Goal: Communication & Community: Answer question/provide support

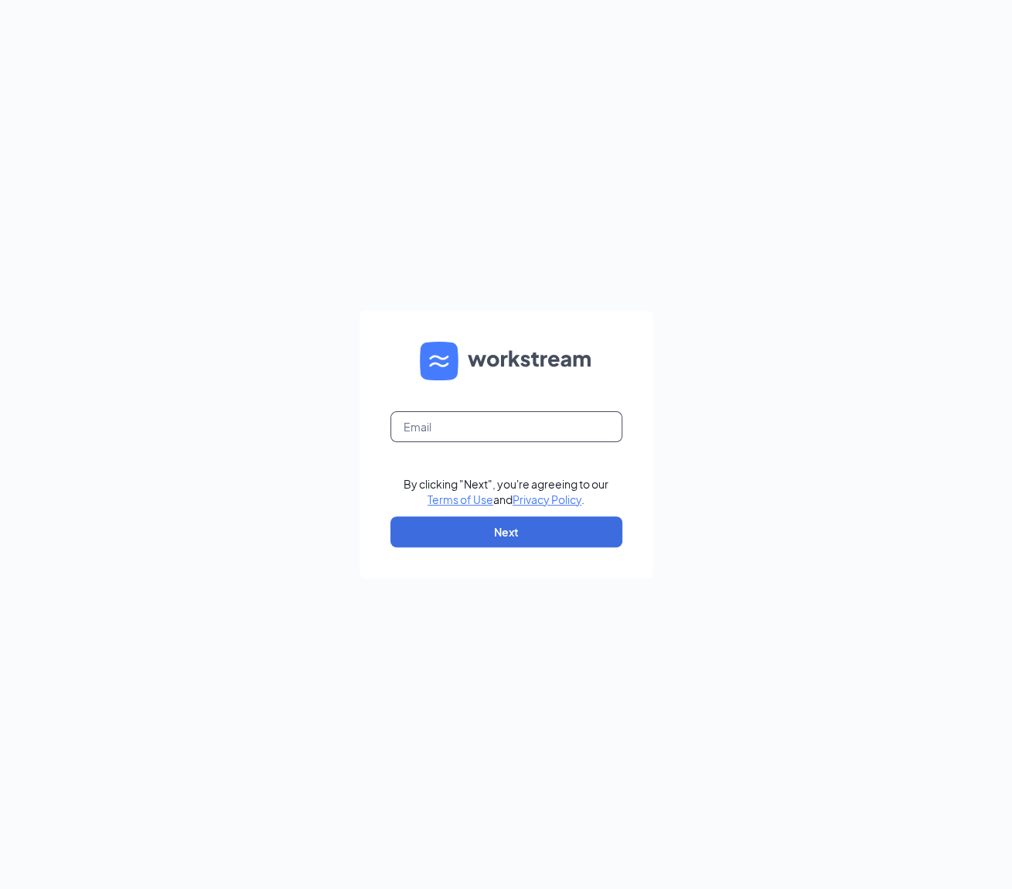
click at [455, 417] on input "text" at bounding box center [507, 426] width 232 height 31
type input "cfasomersetmall@gmail.com"
click at [526, 520] on button "Next" at bounding box center [507, 532] width 232 height 31
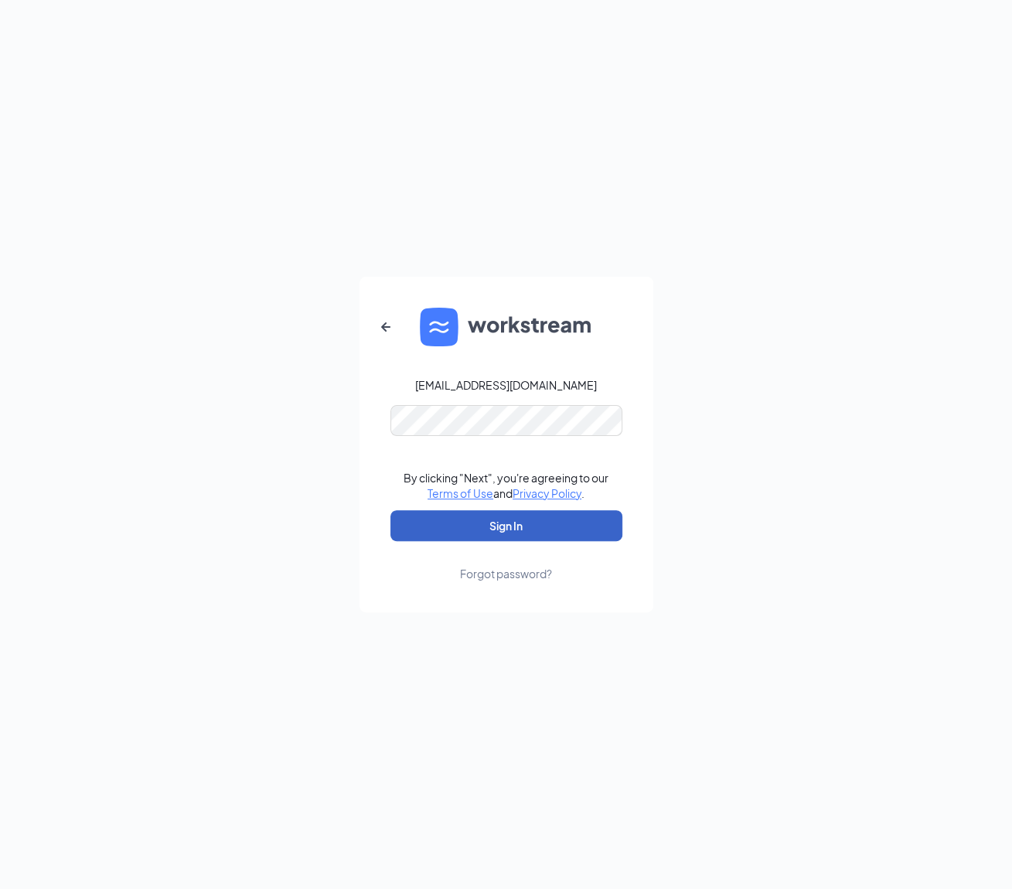
click at [517, 513] on button "Sign In" at bounding box center [507, 525] width 232 height 31
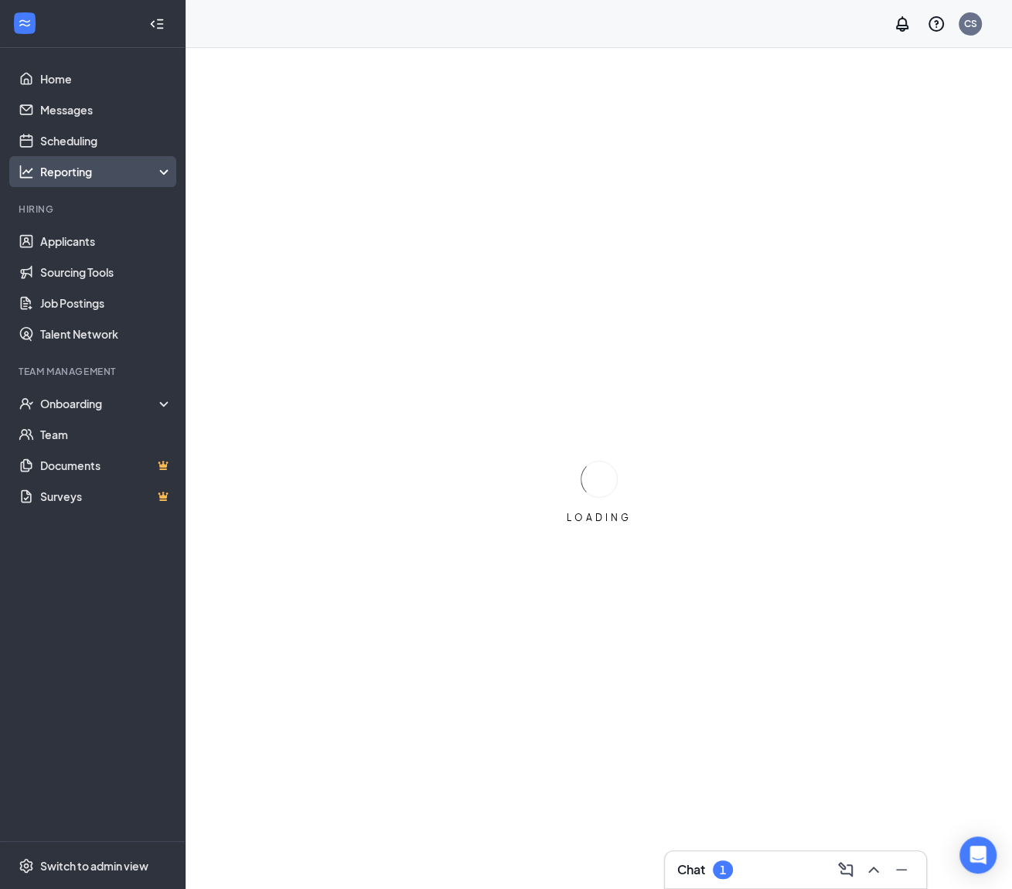
click at [110, 165] on div "Reporting" at bounding box center [106, 171] width 133 height 15
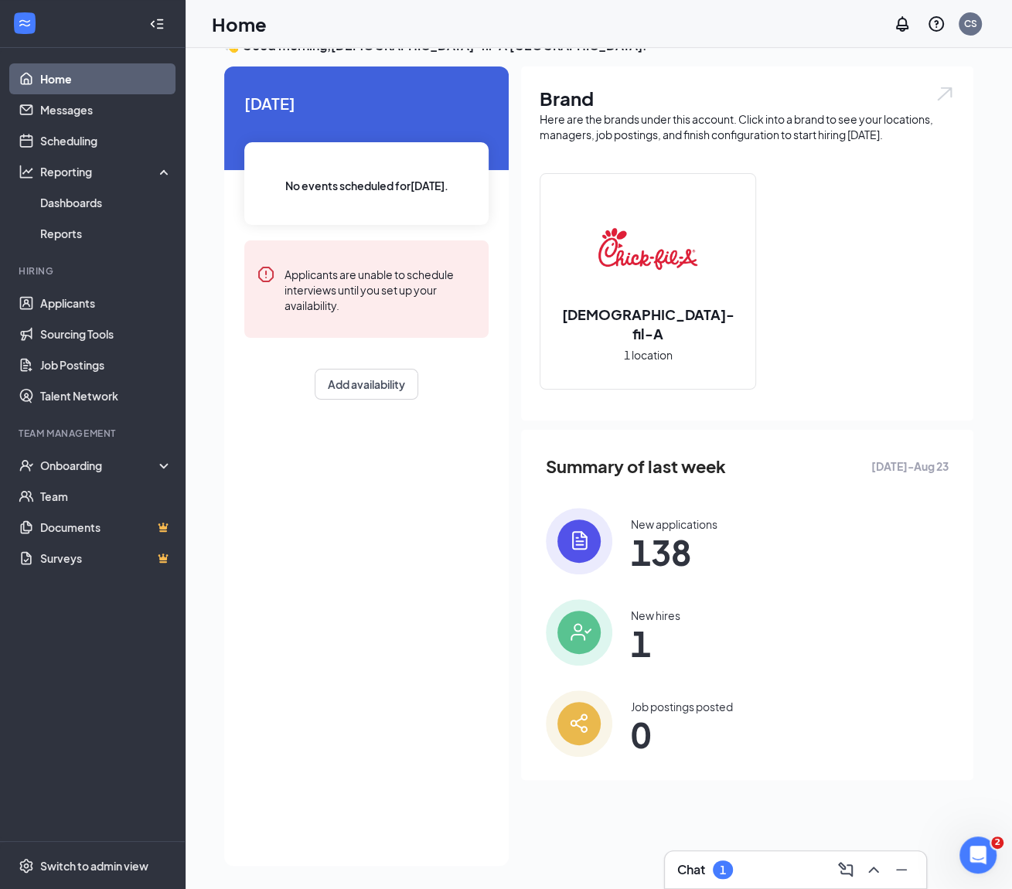
scroll to position [32, 0]
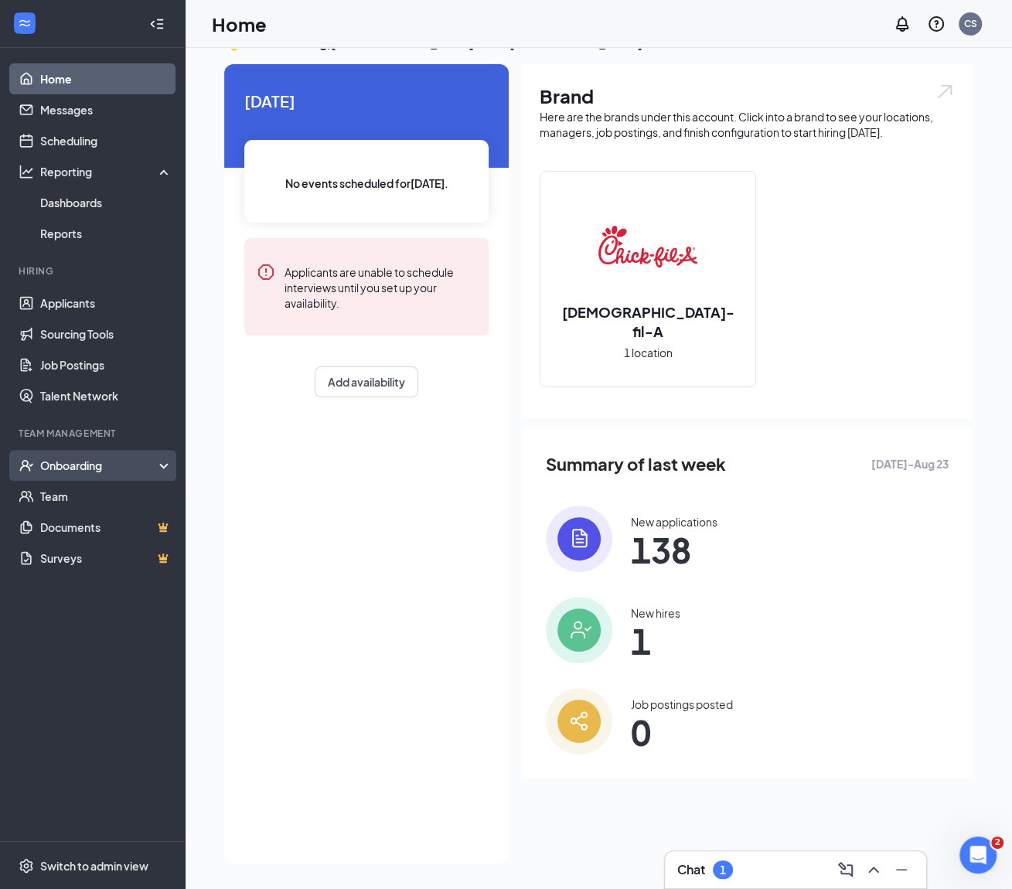
click at [96, 458] on div "Onboarding" at bounding box center [99, 465] width 119 height 15
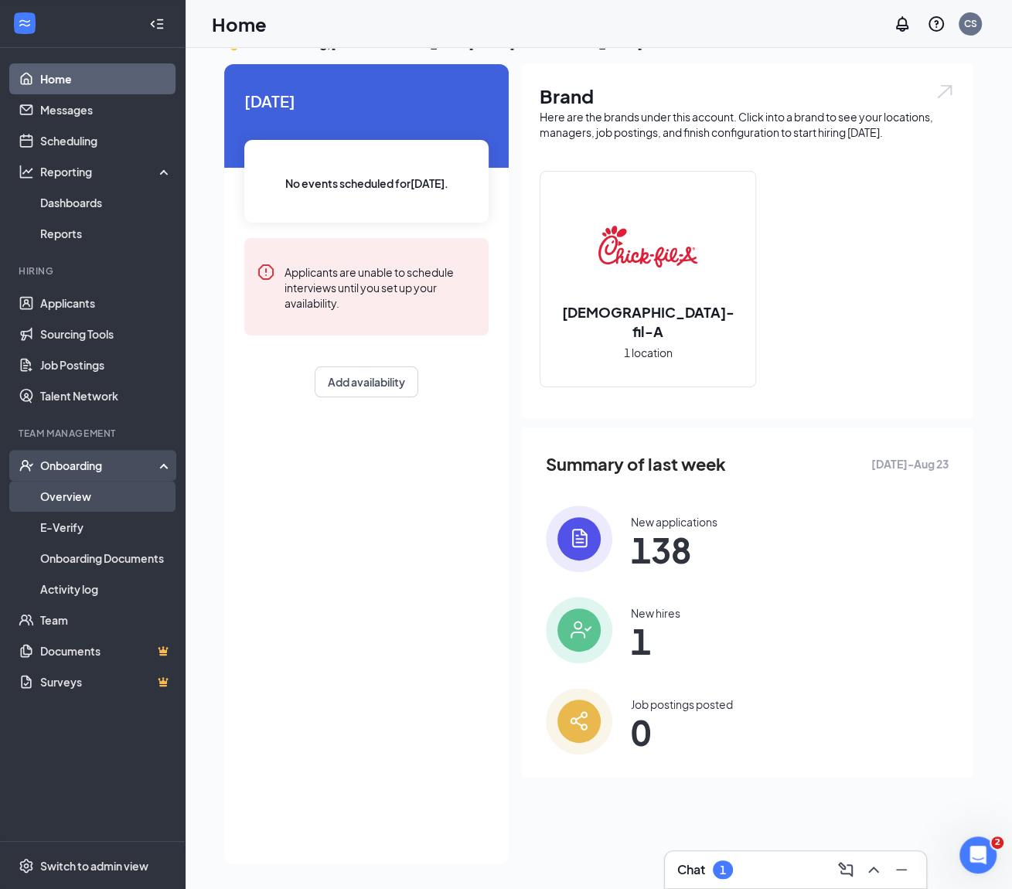
click at [76, 509] on link "Overview" at bounding box center [106, 496] width 132 height 31
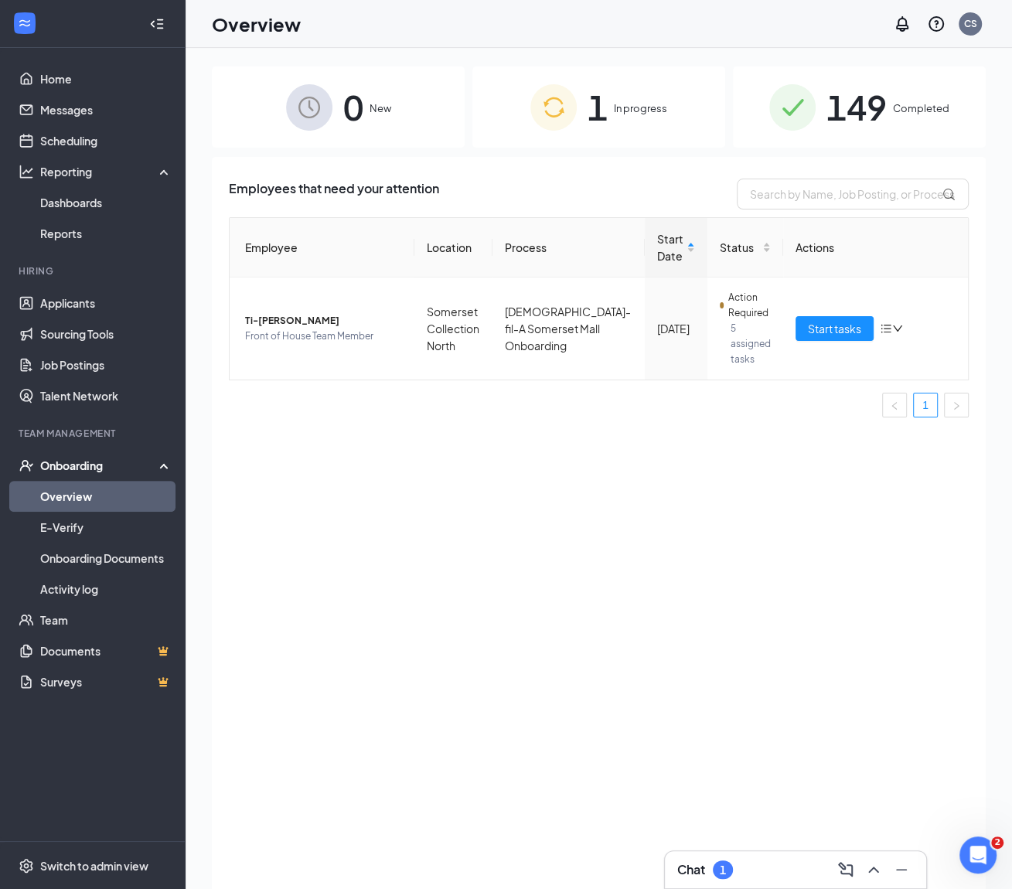
click at [411, 142] on div "0 New" at bounding box center [338, 107] width 253 height 81
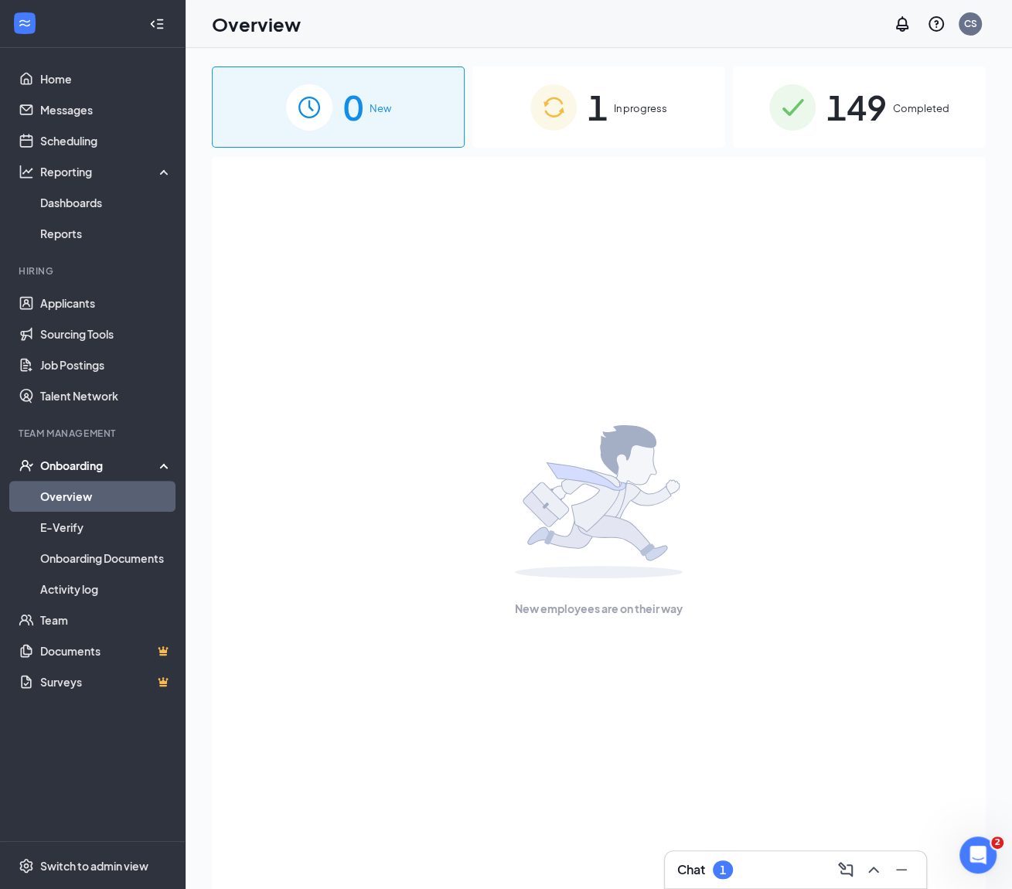
click at [932, 80] on div "149 Completed" at bounding box center [859, 107] width 253 height 81
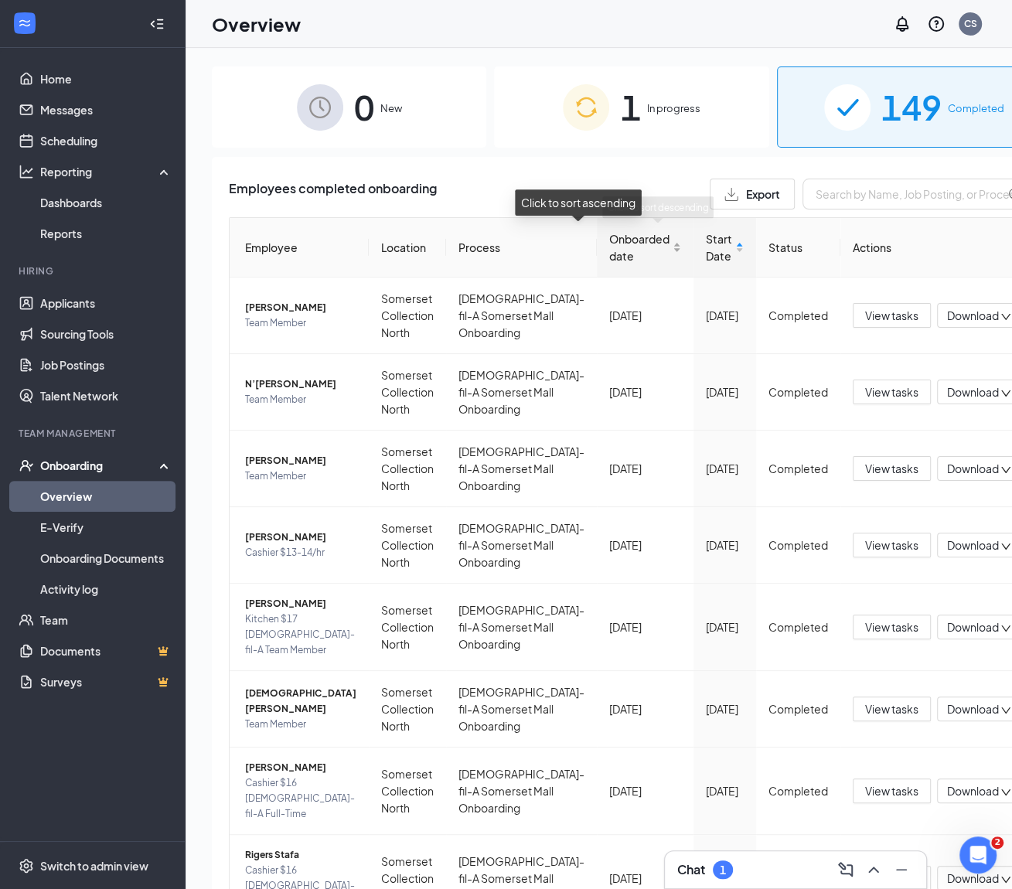
click at [616, 254] on div "Onboarded date" at bounding box center [645, 247] width 72 height 34
click at [609, 243] on span "Onboarded date" at bounding box center [639, 247] width 60 height 34
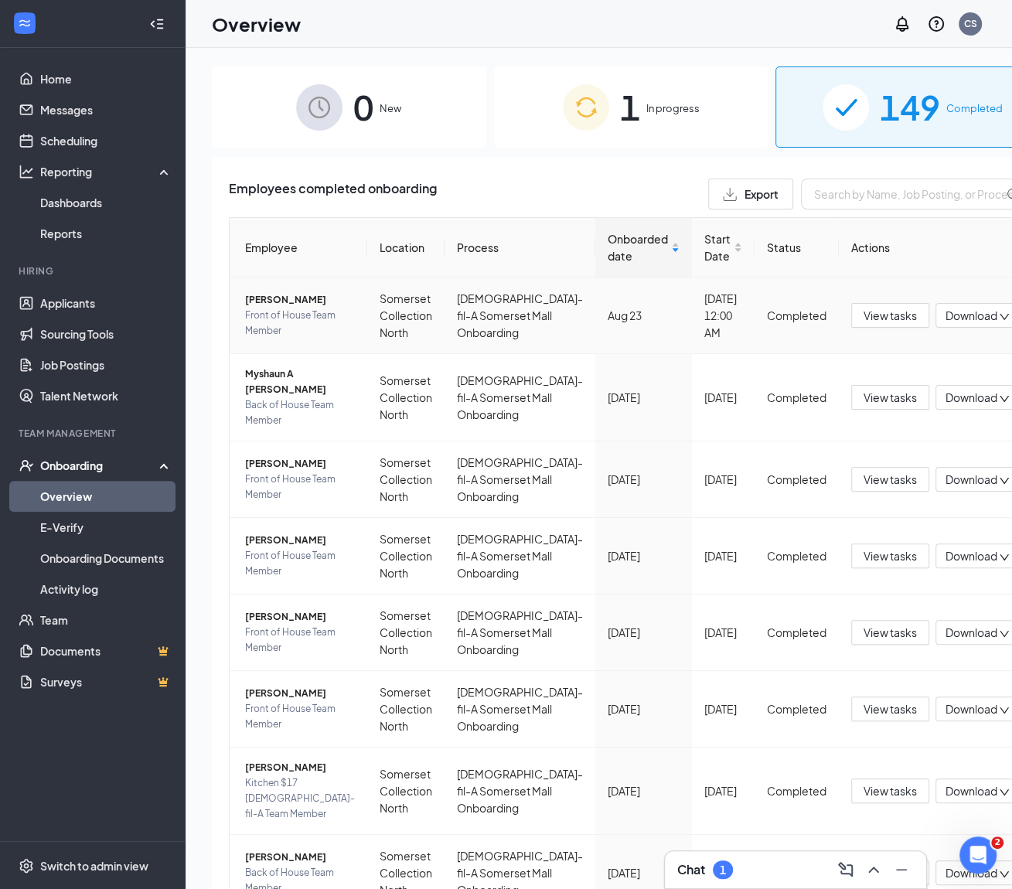
click at [299, 338] on span "Front of House Team Member" at bounding box center [300, 323] width 110 height 31
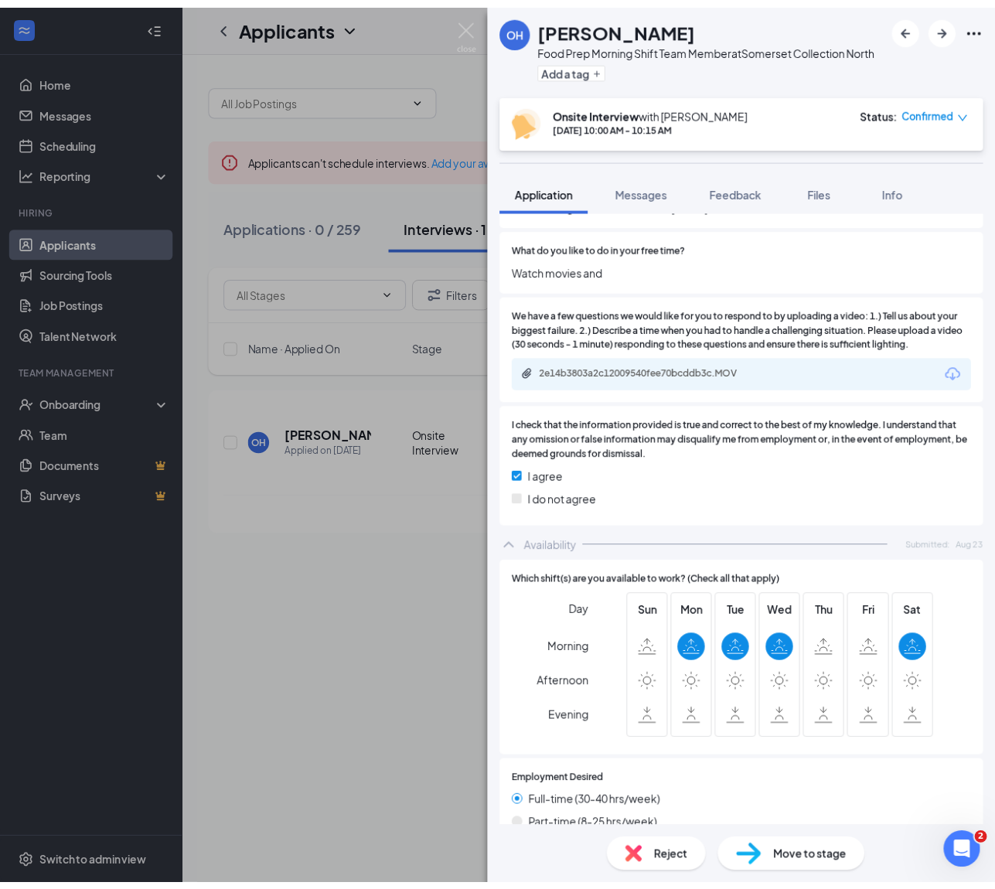
scroll to position [1424, 0]
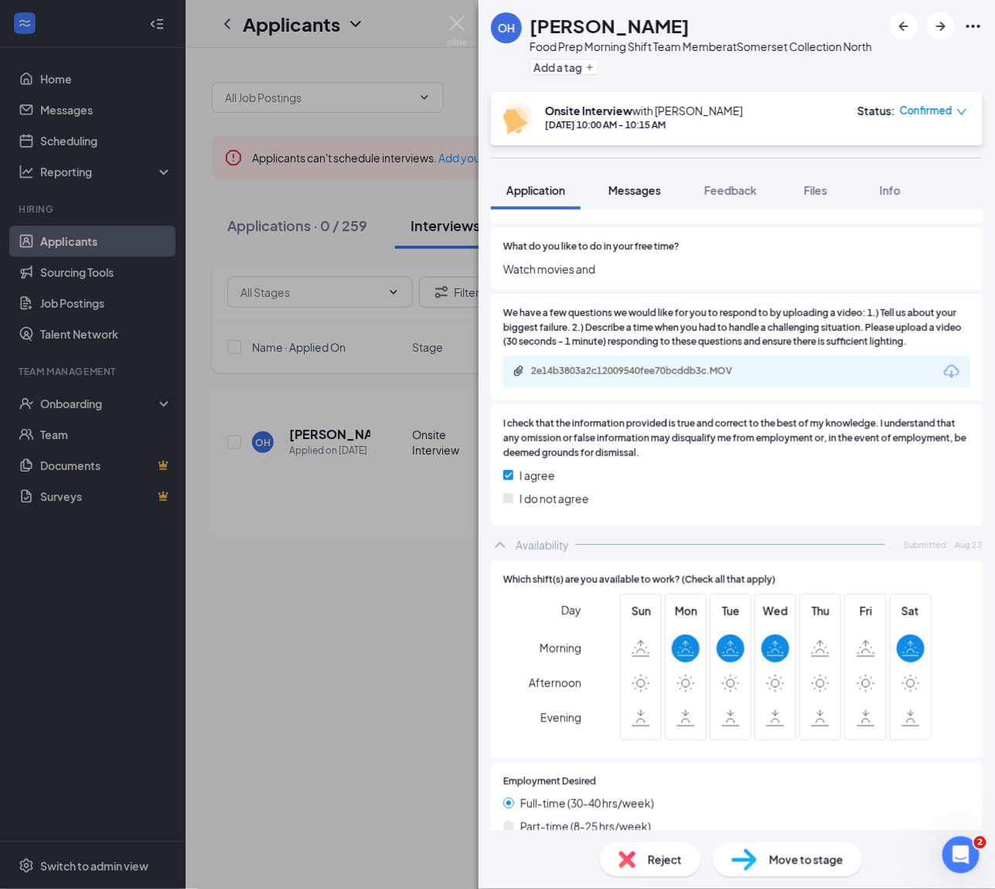
click at [643, 187] on span "Messages" at bounding box center [635, 190] width 53 height 14
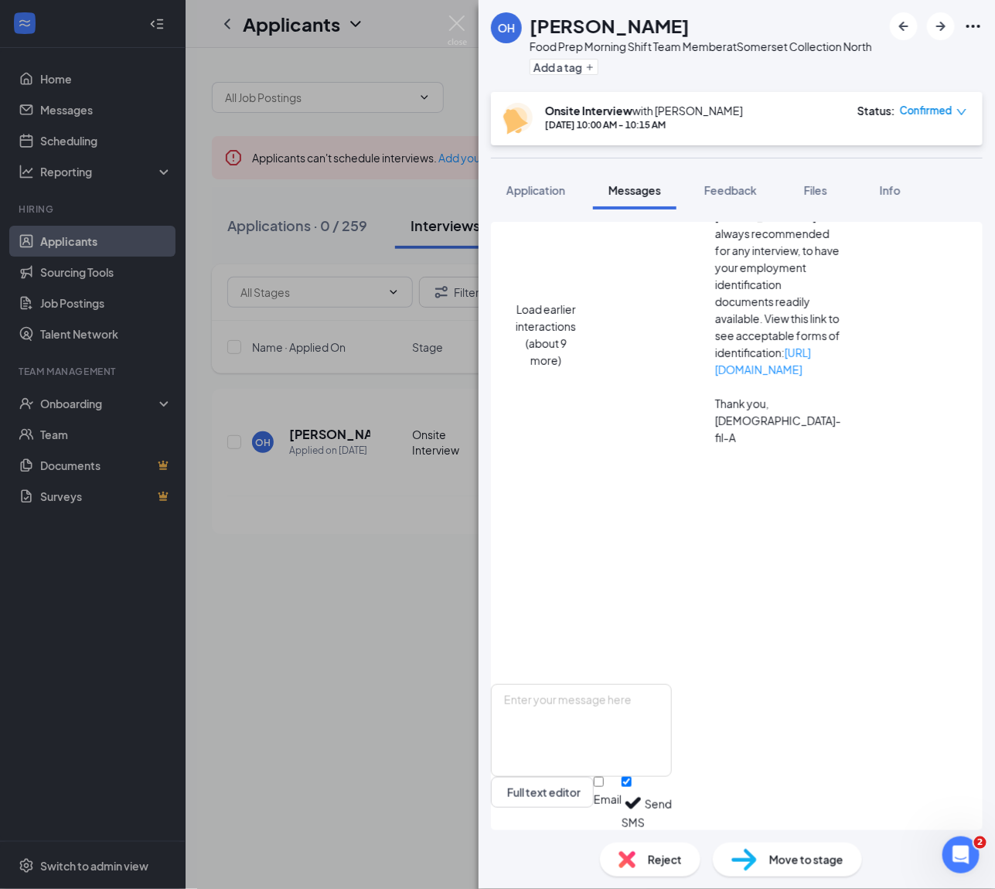
click at [599, 41] on div "Food Prep Morning Shift Team Member at Somerset Collection North" at bounding box center [701, 46] width 343 height 15
click at [597, 31] on h1 "[PERSON_NAME]" at bounding box center [610, 25] width 160 height 26
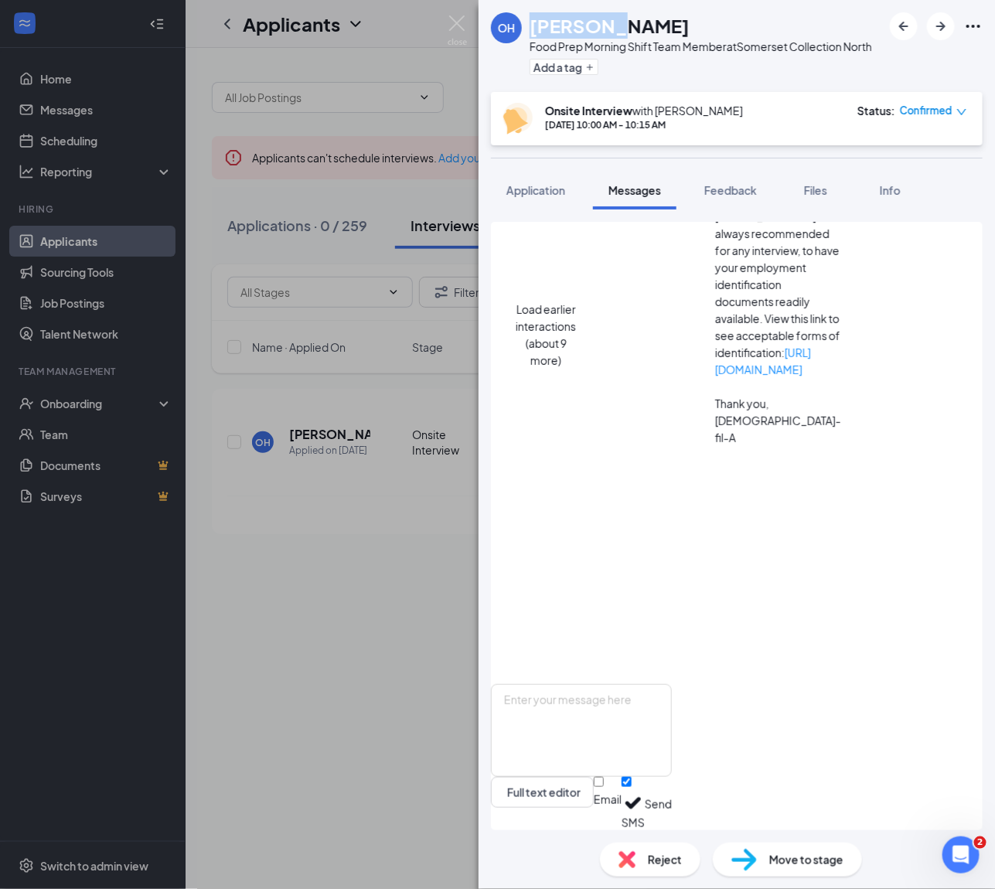
click at [597, 31] on h1 "[PERSON_NAME]" at bounding box center [610, 25] width 160 height 26
copy h1 "[PERSON_NAME]"
click at [579, 691] on textarea at bounding box center [581, 730] width 181 height 93
paste textarea "[PERSON_NAME]"
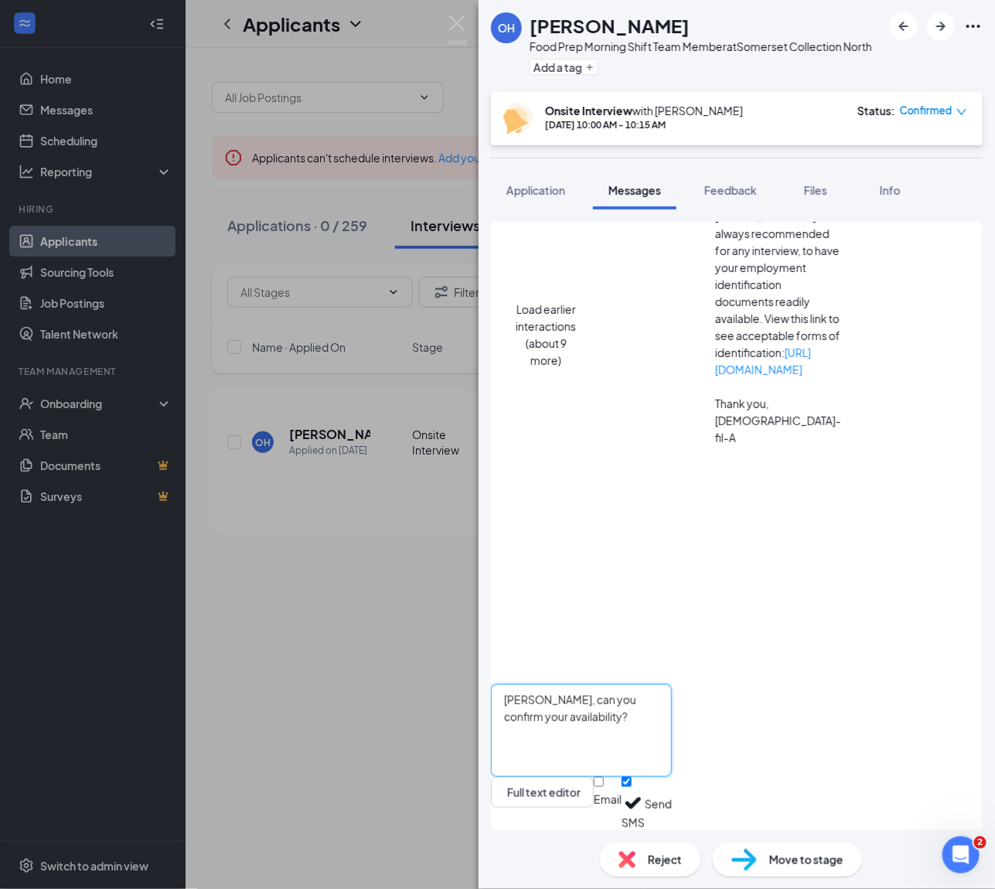
type textarea "[PERSON_NAME], can you confirm your availability?"
click at [672, 805] on button "Send" at bounding box center [658, 803] width 27 height 53
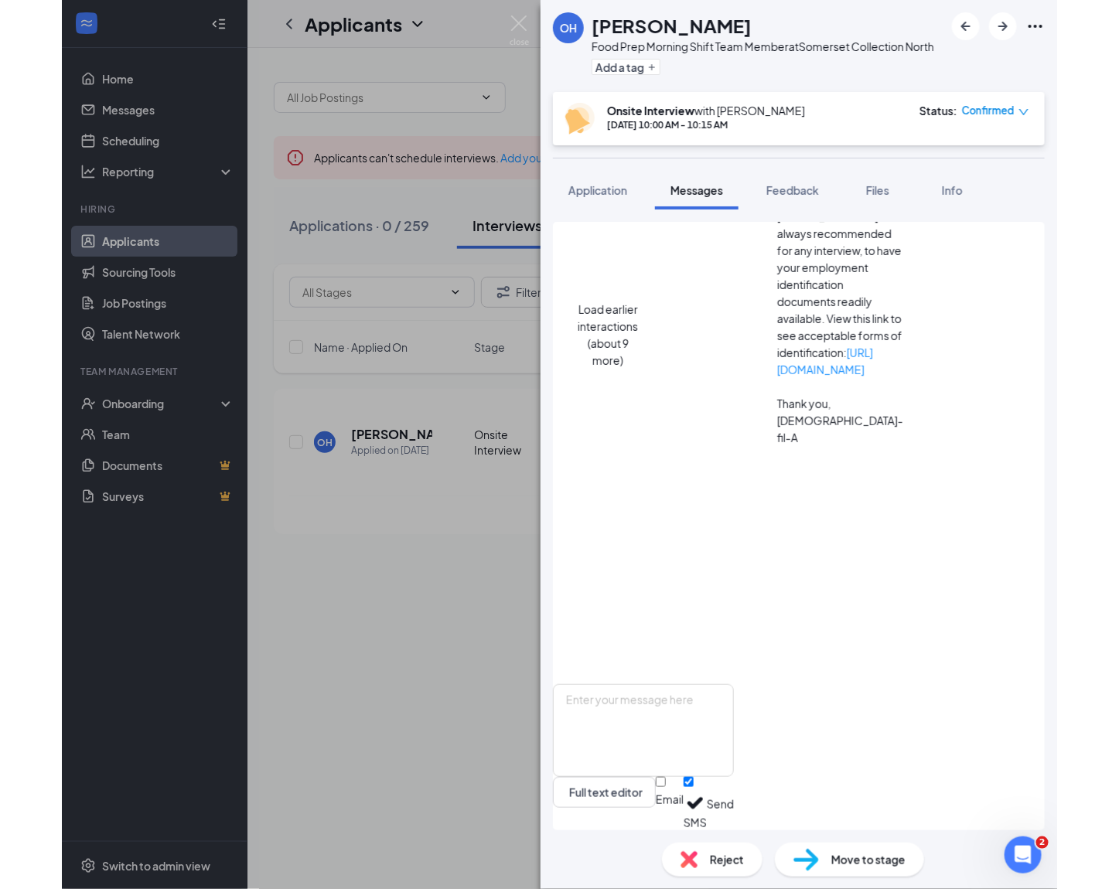
scroll to position [368, 0]
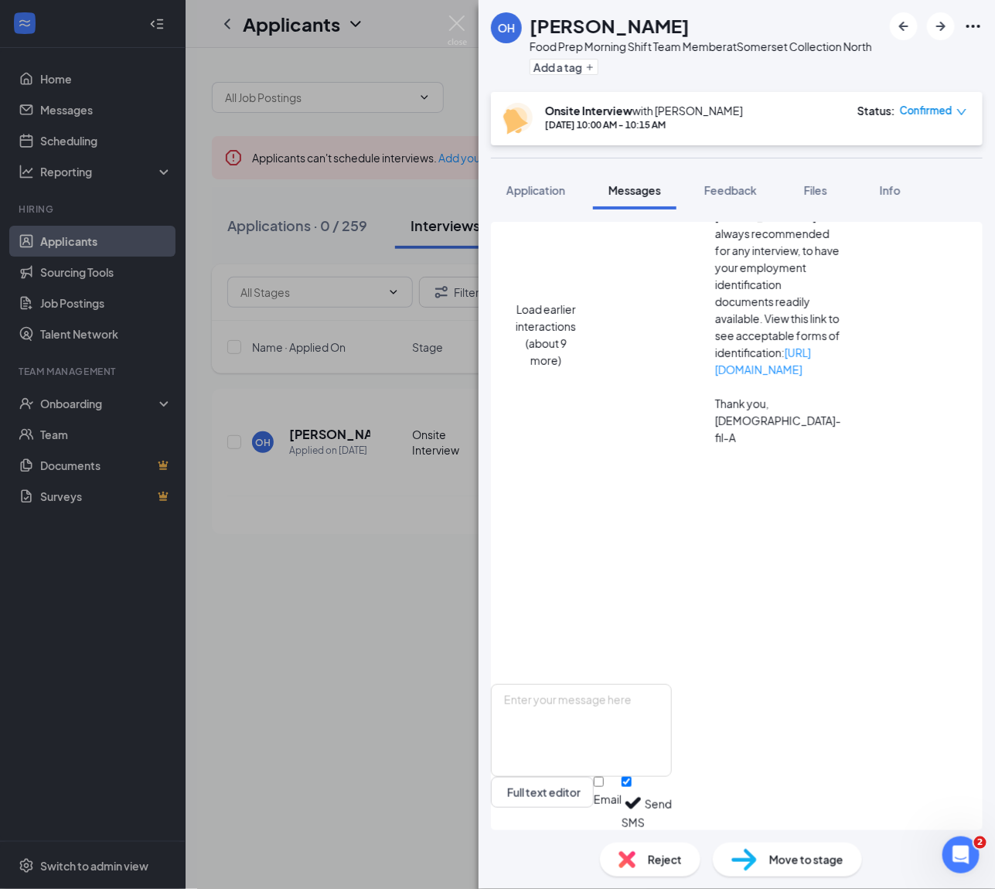
click at [365, 392] on div "OH [PERSON_NAME] Food Prep Morning Shift Team Member at Somerset Collection Nor…" at bounding box center [497, 444] width 995 height 889
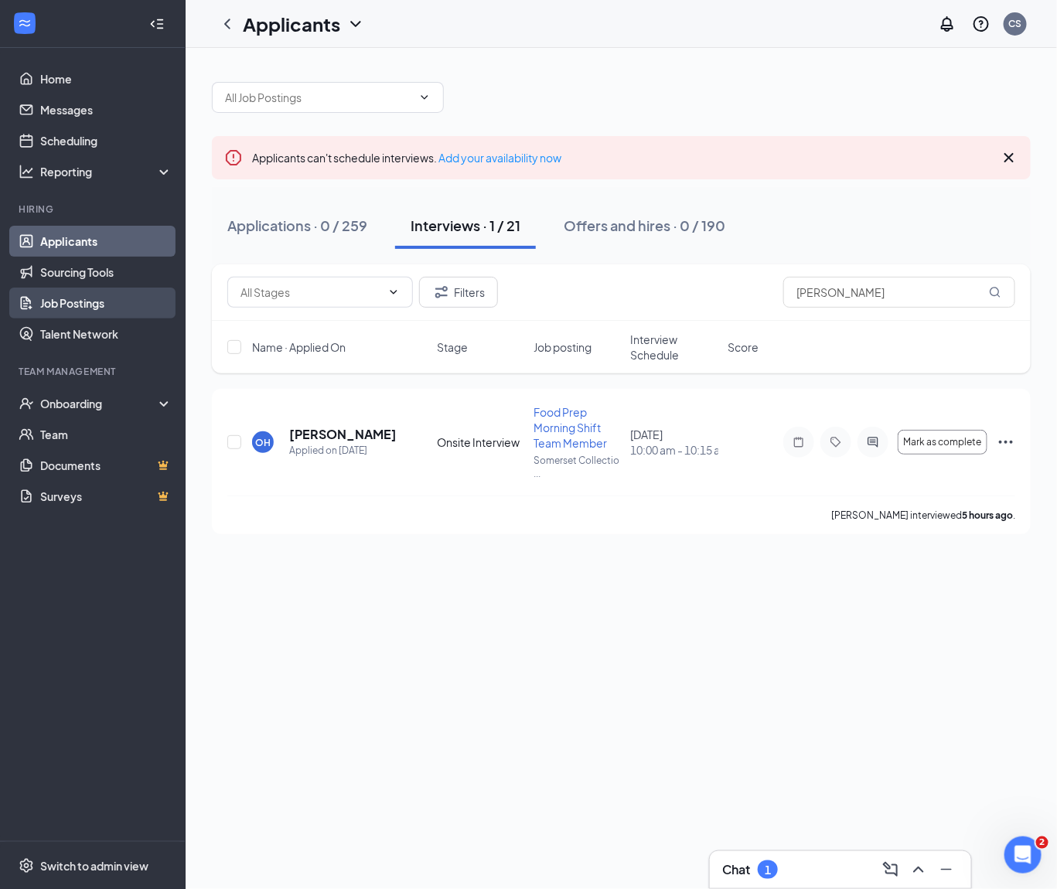
click at [131, 302] on link "Job Postings" at bounding box center [106, 303] width 132 height 31
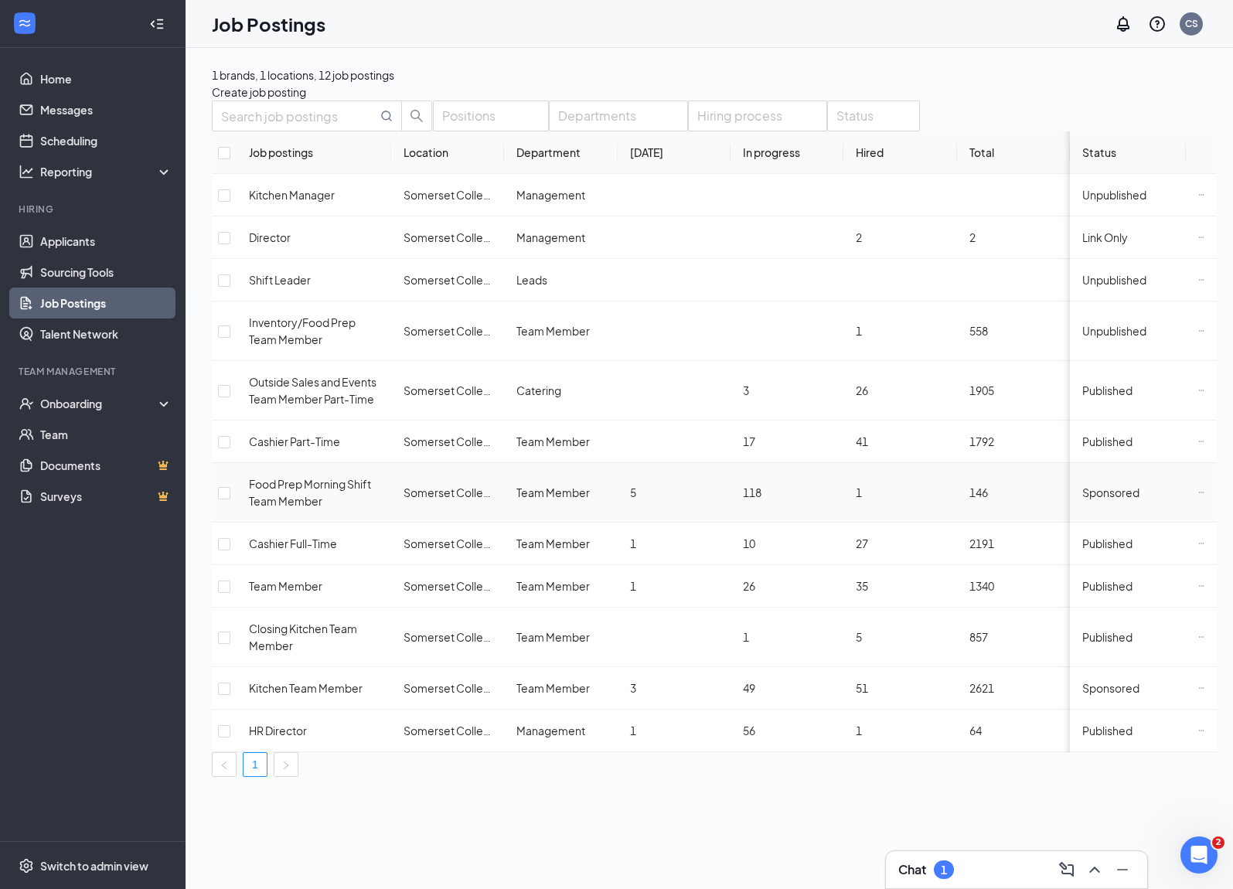
click at [1011, 486] on span "Sponsored" at bounding box center [1111, 493] width 57 height 14
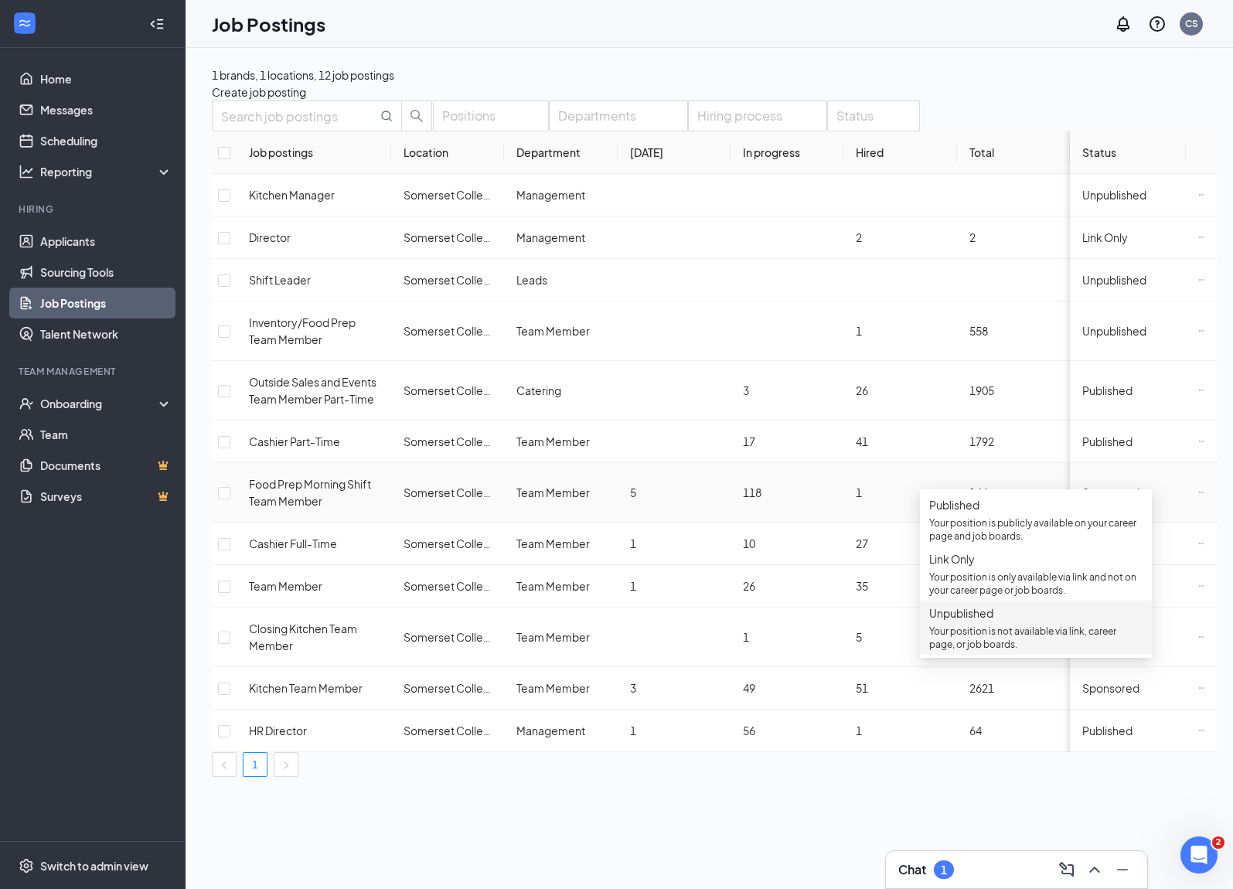
click at [994, 620] on span "Unpublished" at bounding box center [962, 613] width 64 height 14
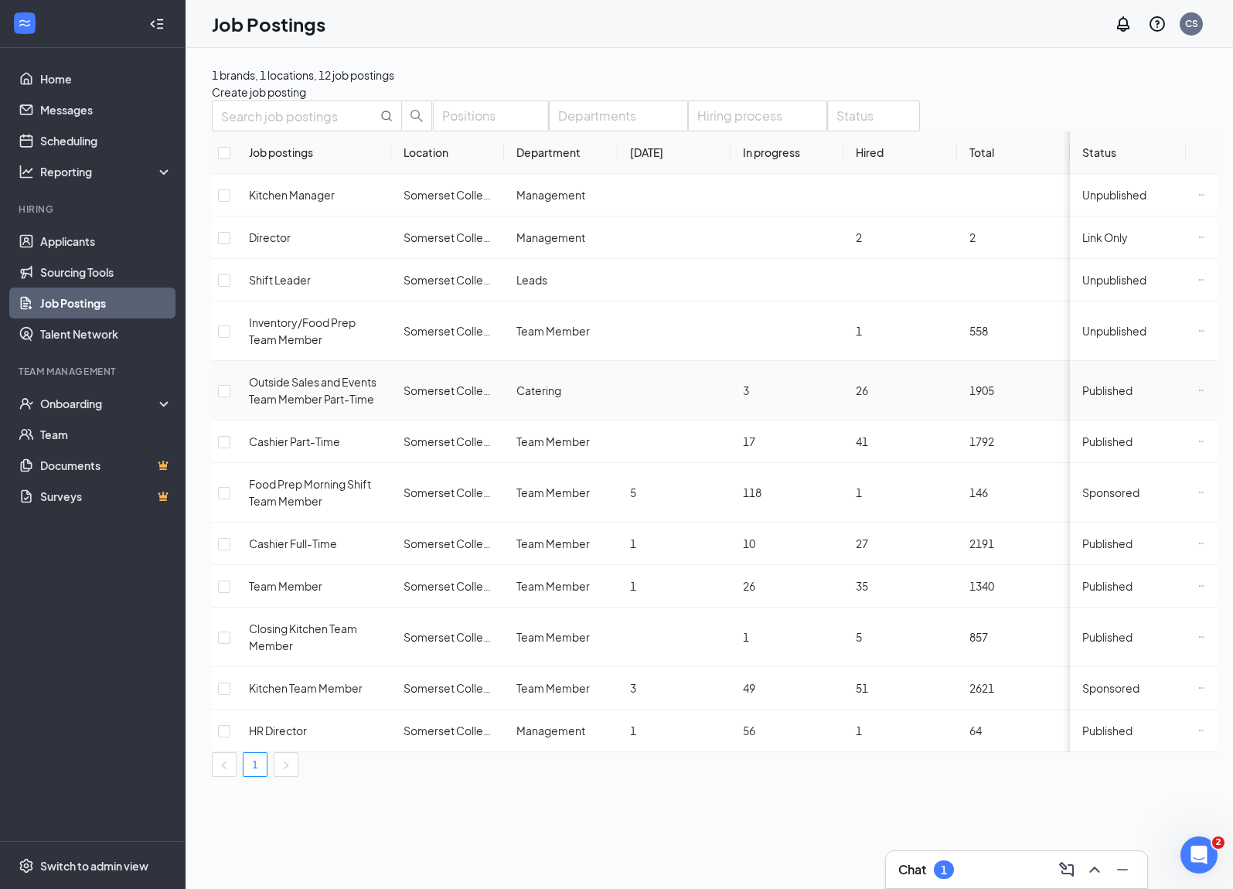
click at [1011, 397] on span "Published" at bounding box center [1108, 391] width 50 height 14
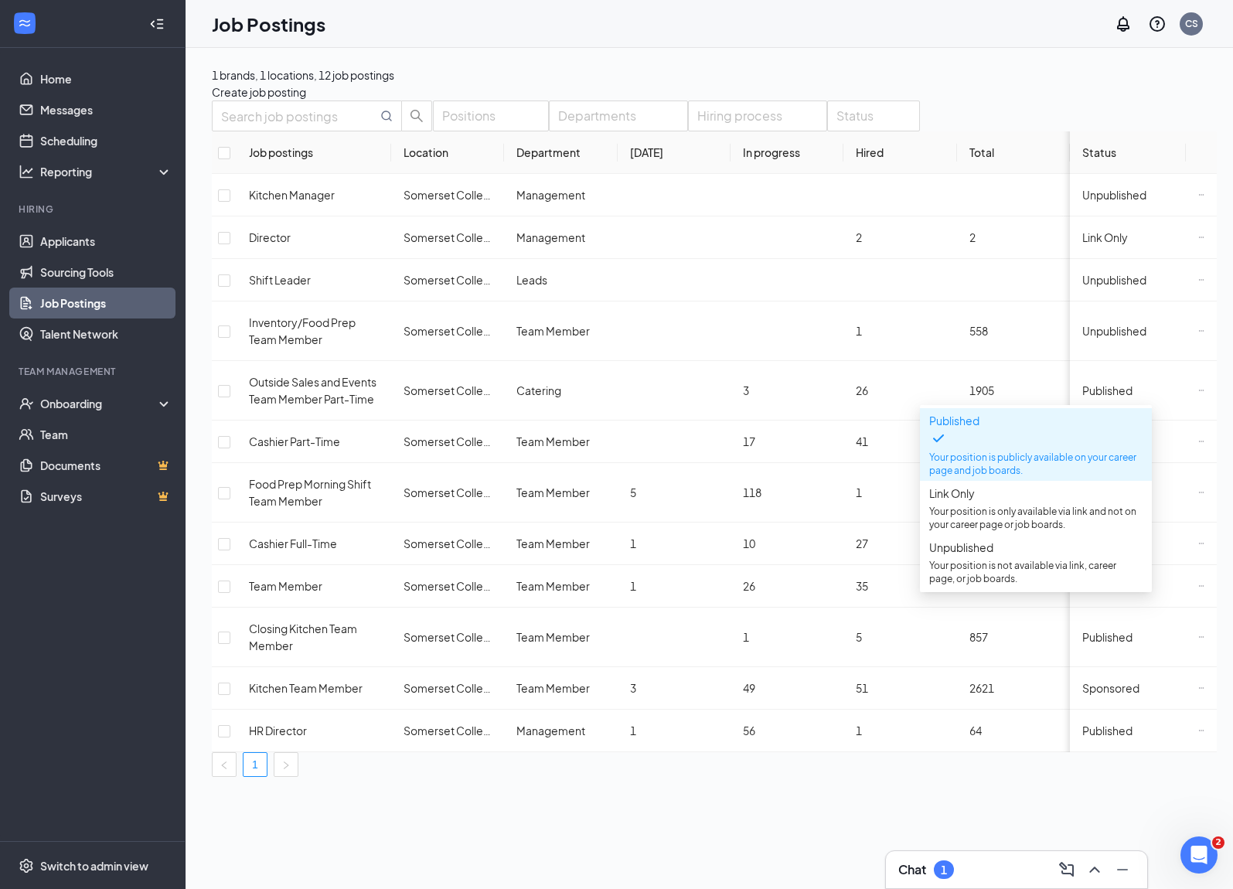
click at [1011, 292] on div "1 brands, 1 locations, 12 job postings Create job posting Positions Departments…" at bounding box center [715, 422] width 1058 height 748
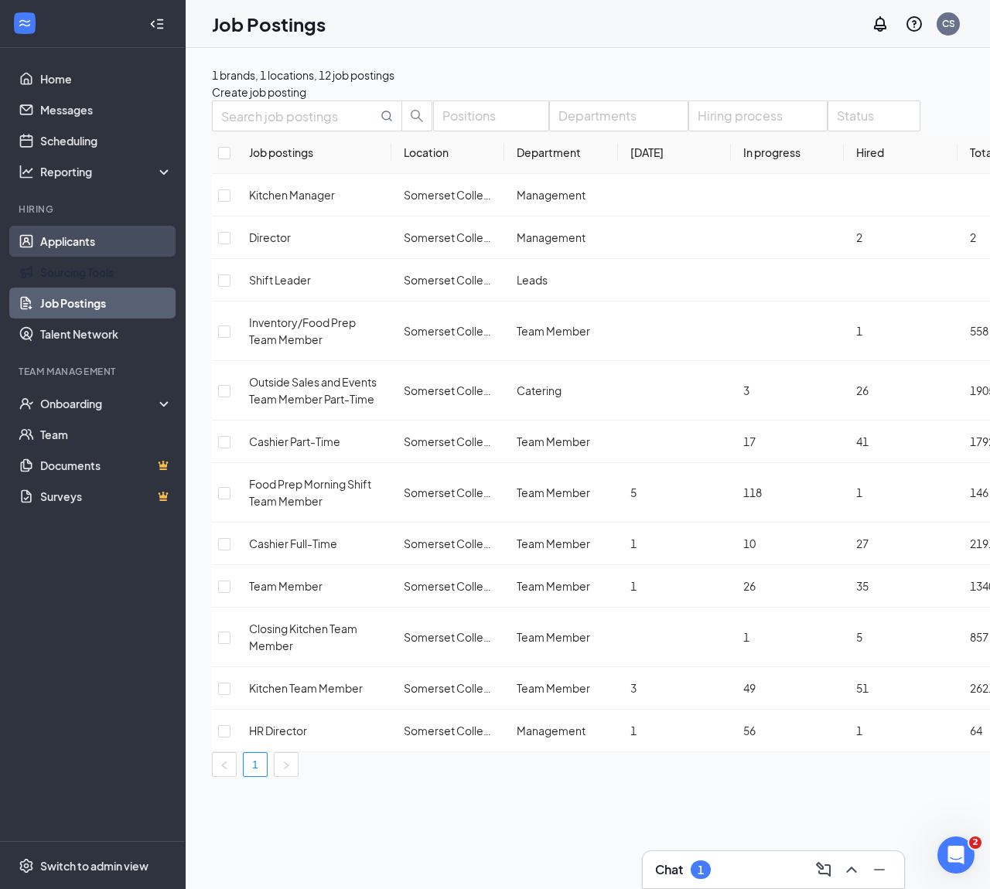
click at [131, 256] on ul "Applicants Sourcing Tools Job Postings Talent Network" at bounding box center [92, 288] width 185 height 124
click at [115, 243] on link "Applicants" at bounding box center [106, 241] width 132 height 31
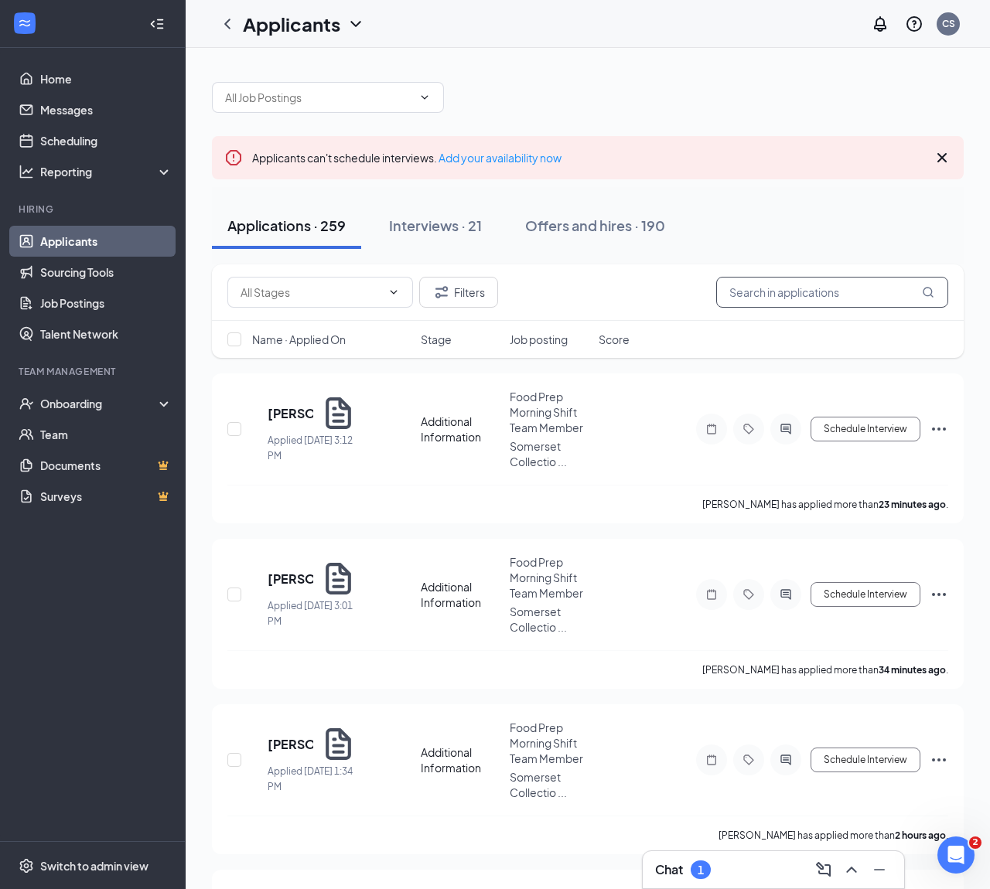
click at [886, 295] on input "text" at bounding box center [832, 292] width 232 height 31
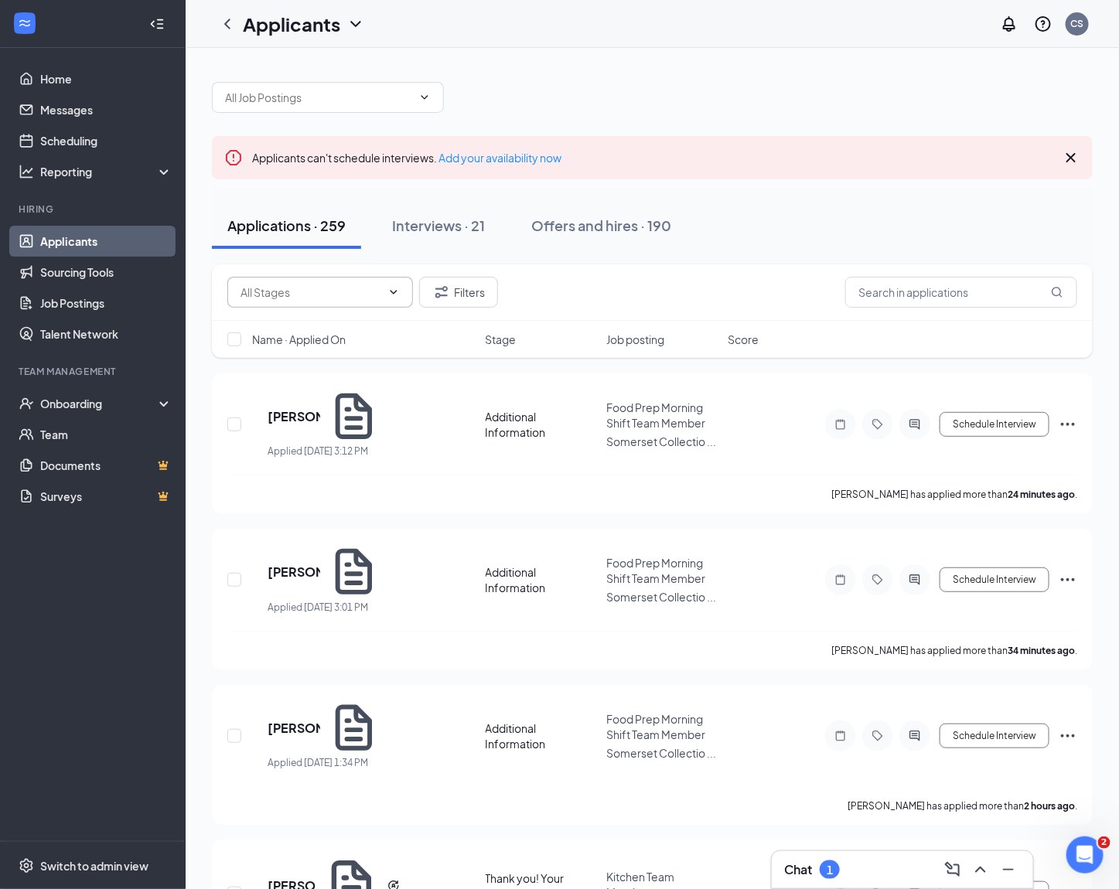
click at [370, 305] on span at bounding box center [320, 292] width 186 height 31
click at [400, 290] on icon "ChevronUp" at bounding box center [393, 292] width 12 height 12
click at [394, 288] on icon "ChevronDown" at bounding box center [393, 292] width 12 height 12
click at [461, 235] on button "Interviews · 21" at bounding box center [439, 226] width 124 height 46
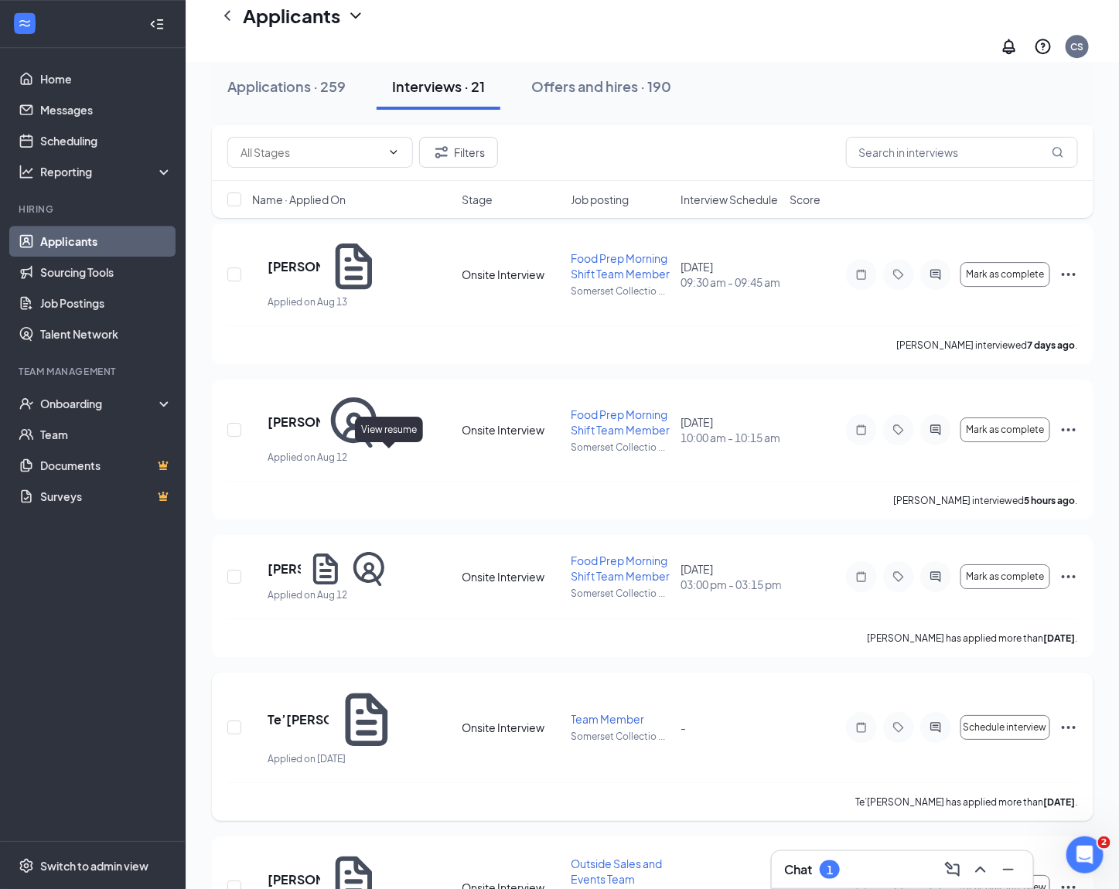
scroll to position [1733, 0]
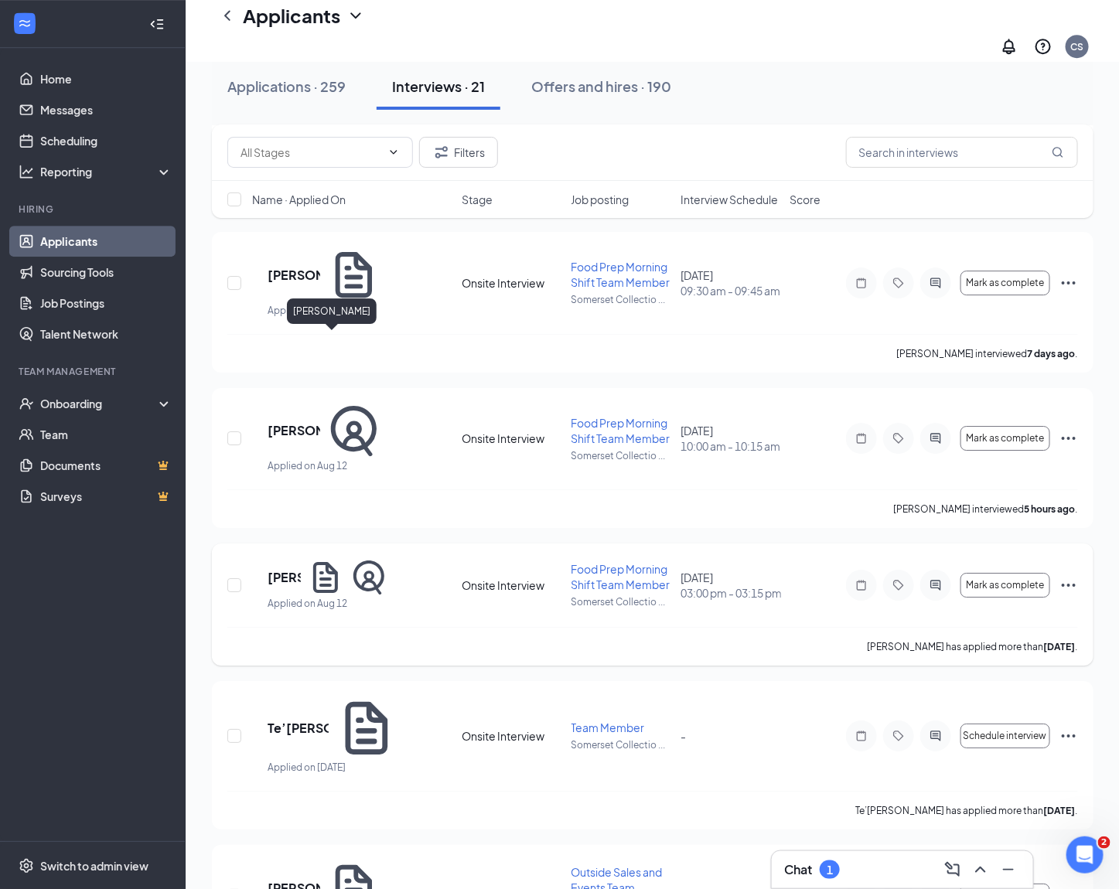
click at [301, 569] on h5 "[PERSON_NAME]" at bounding box center [284, 577] width 33 height 17
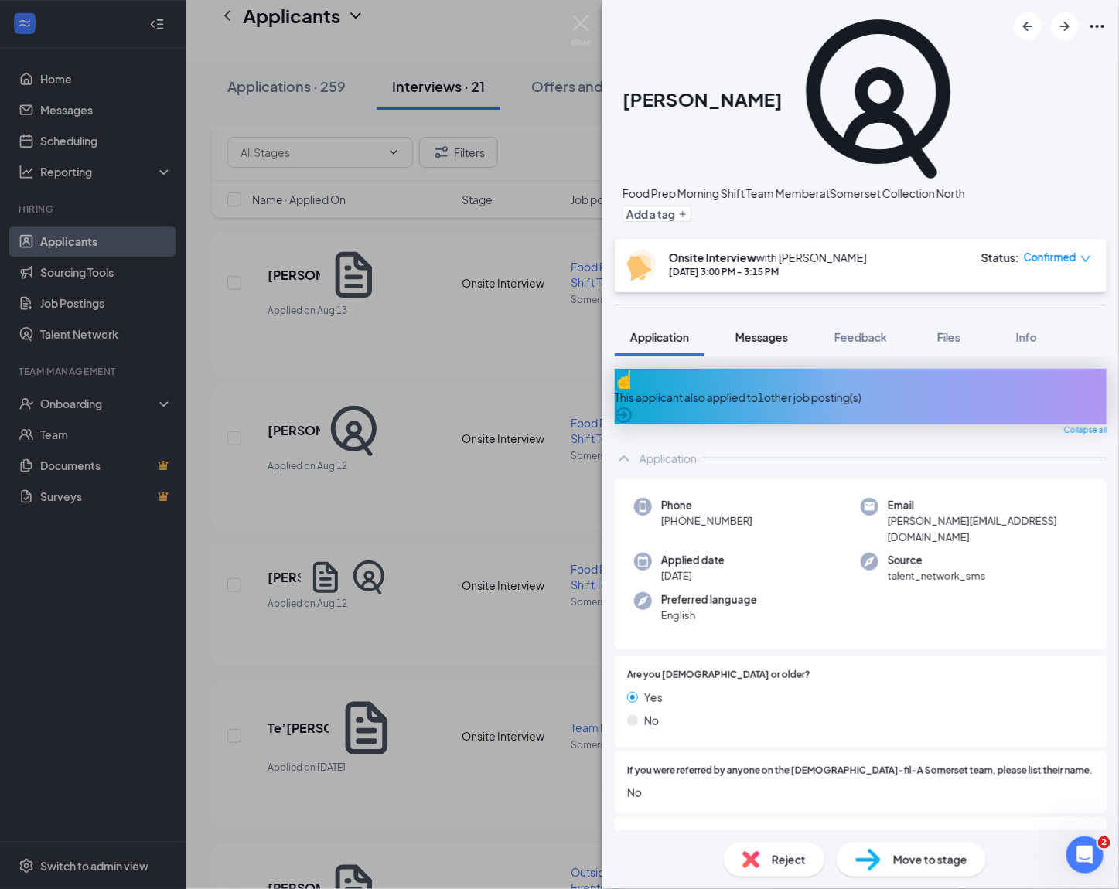
click at [782, 318] on button "Messages" at bounding box center [762, 337] width 84 height 39
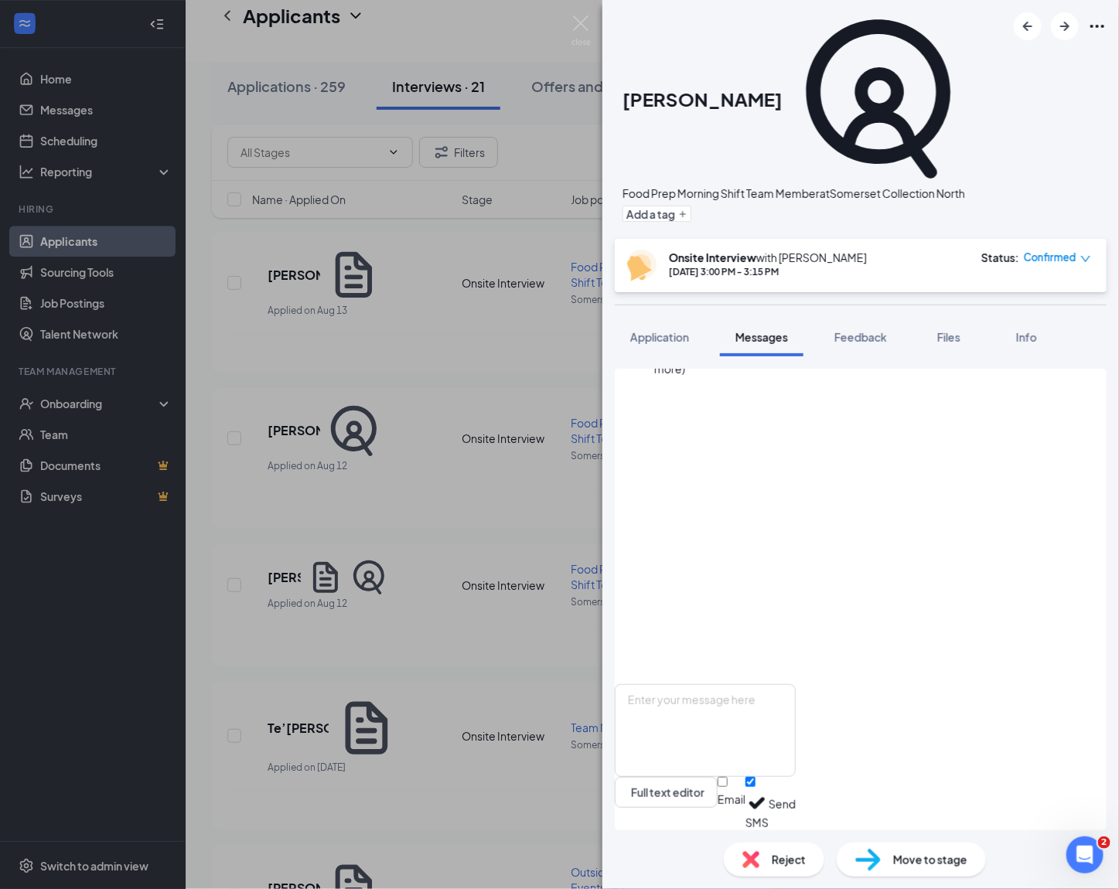
scroll to position [623, 0]
click at [759, 697] on textarea at bounding box center [705, 730] width 181 height 93
click at [796, 719] on textarea "[PERSON_NAME] can you confirm your availabili" at bounding box center [705, 730] width 181 height 93
click at [693, 708] on textarea "[PERSON_NAME] can you confirm your availability" at bounding box center [705, 730] width 181 height 93
click at [796, 710] on textarea "[PERSON_NAME], can you confirm your availability" at bounding box center [705, 730] width 181 height 93
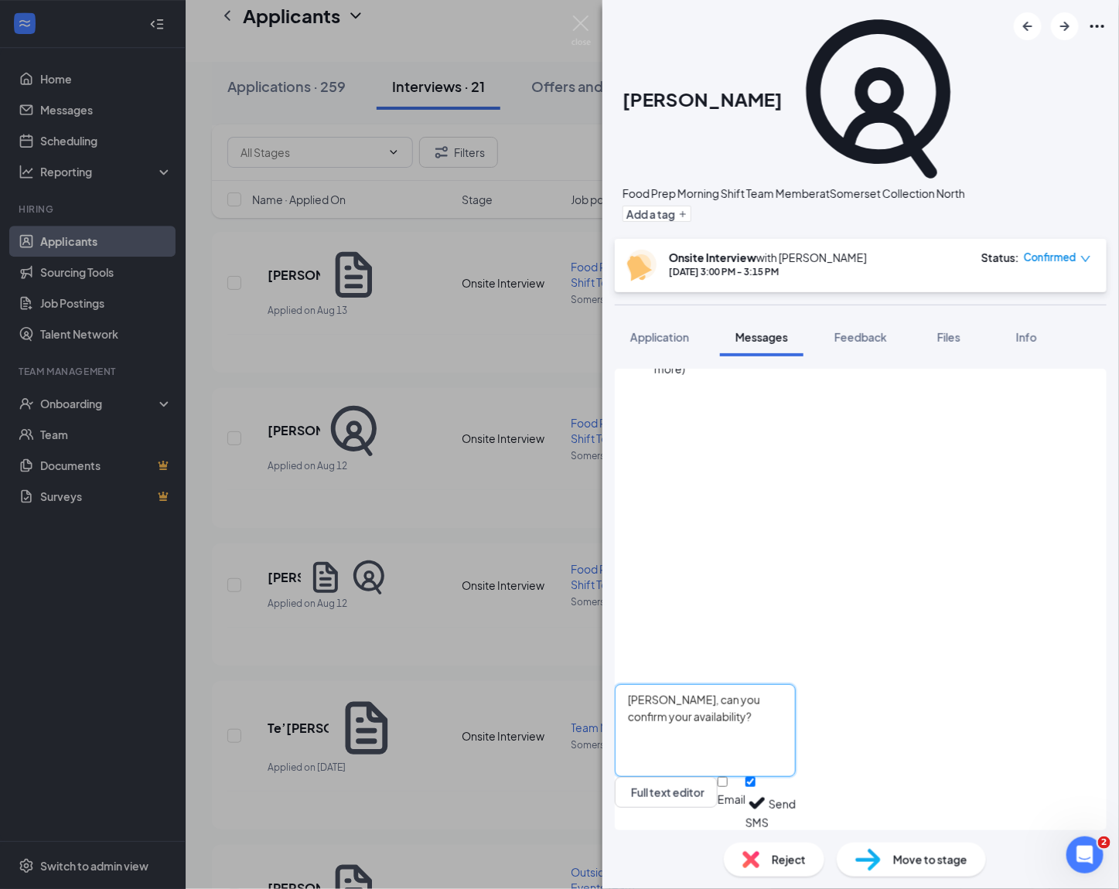
type textarea "[PERSON_NAME], can you confirm your availability?"
click at [796, 798] on button "Send" at bounding box center [782, 803] width 27 height 53
click at [405, 449] on div "KO [PERSON_NAME] Food Prep Morning Shift Team Member at Somerset Collection Nor…" at bounding box center [559, 444] width 1119 height 889
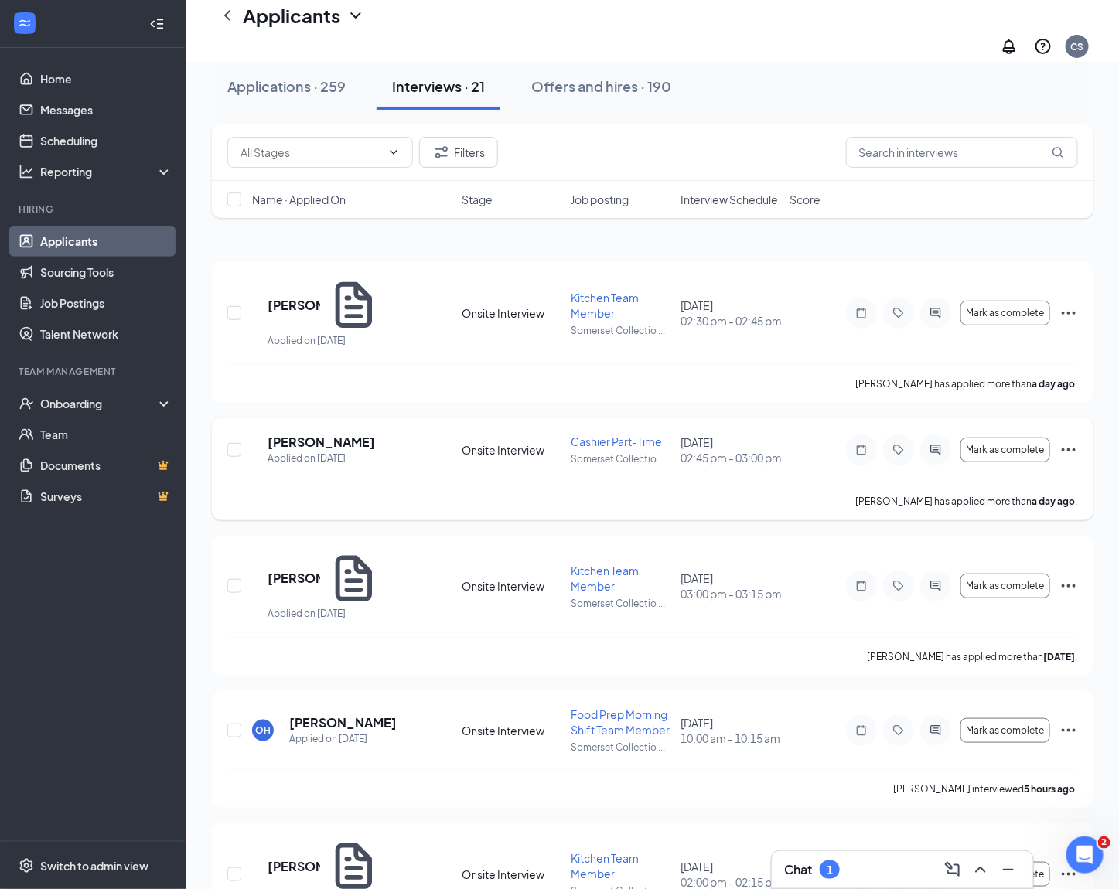
scroll to position [87, 0]
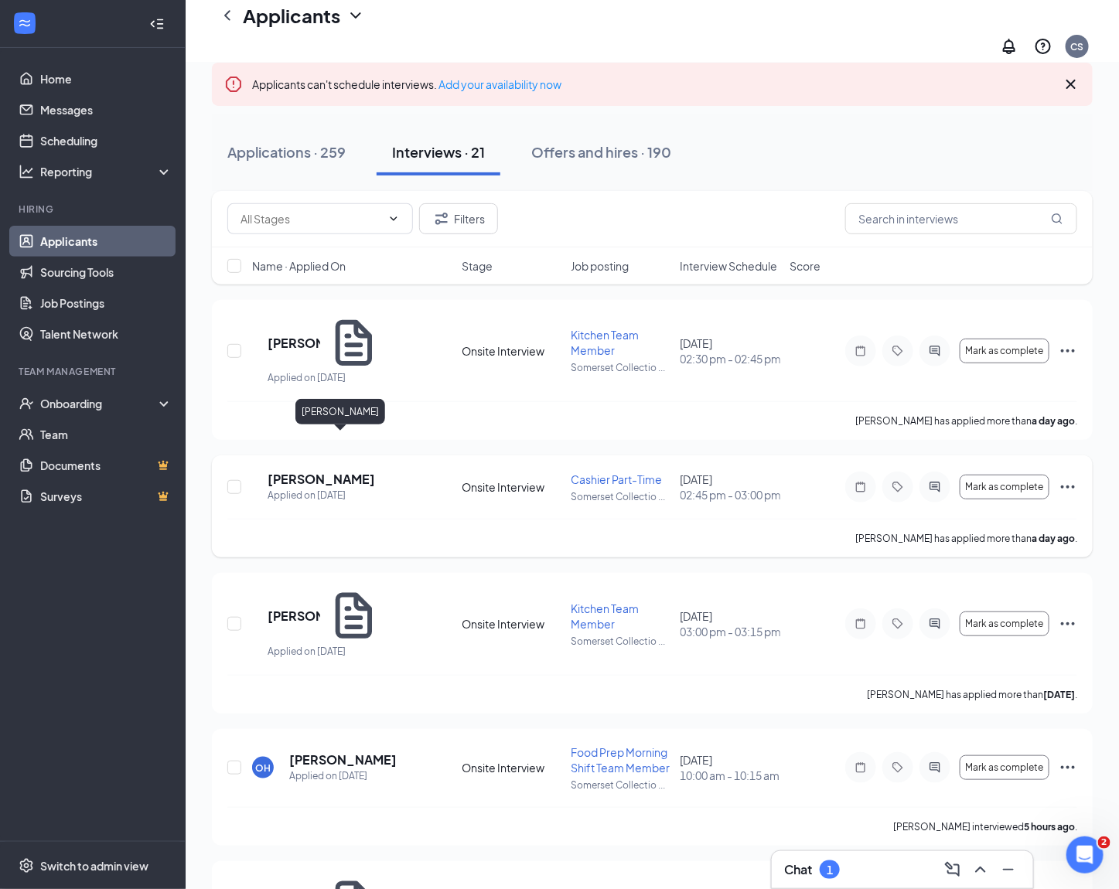
click at [333, 471] on h5 "[PERSON_NAME]" at bounding box center [321, 479] width 107 height 17
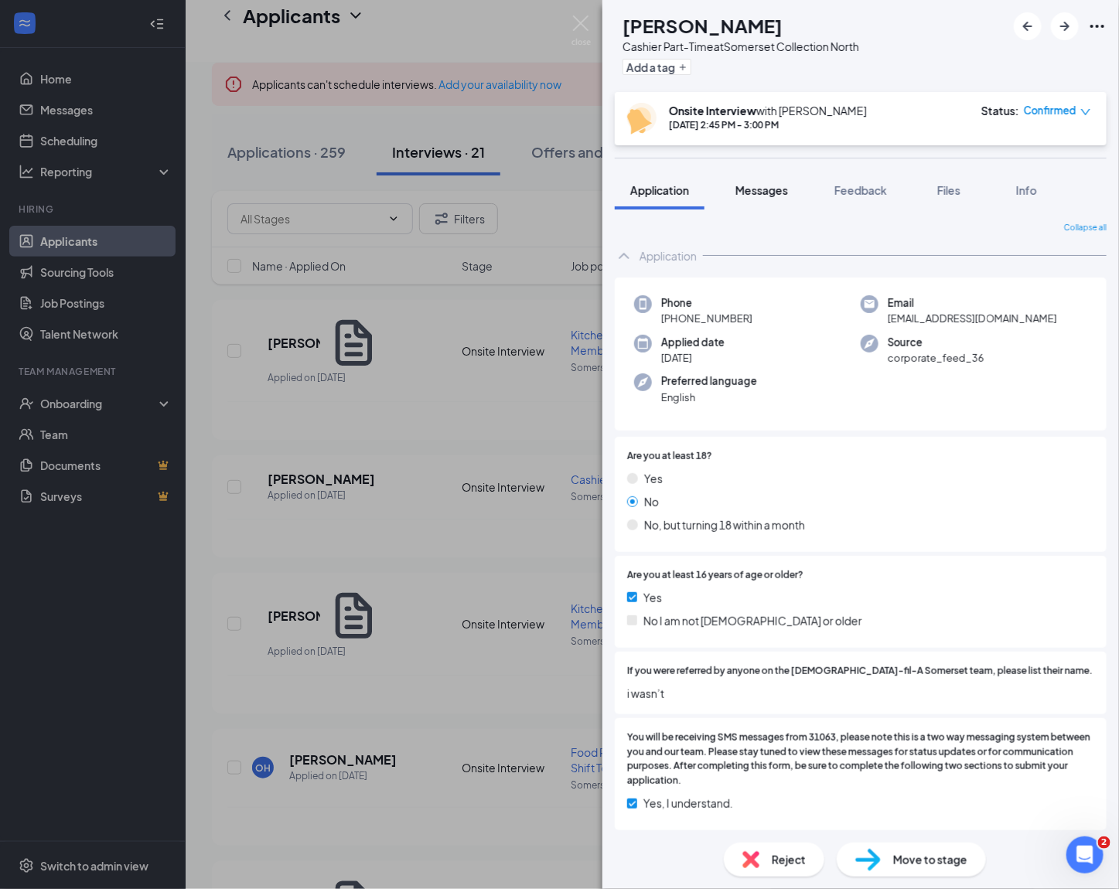
click at [768, 200] on button "Messages" at bounding box center [762, 190] width 84 height 39
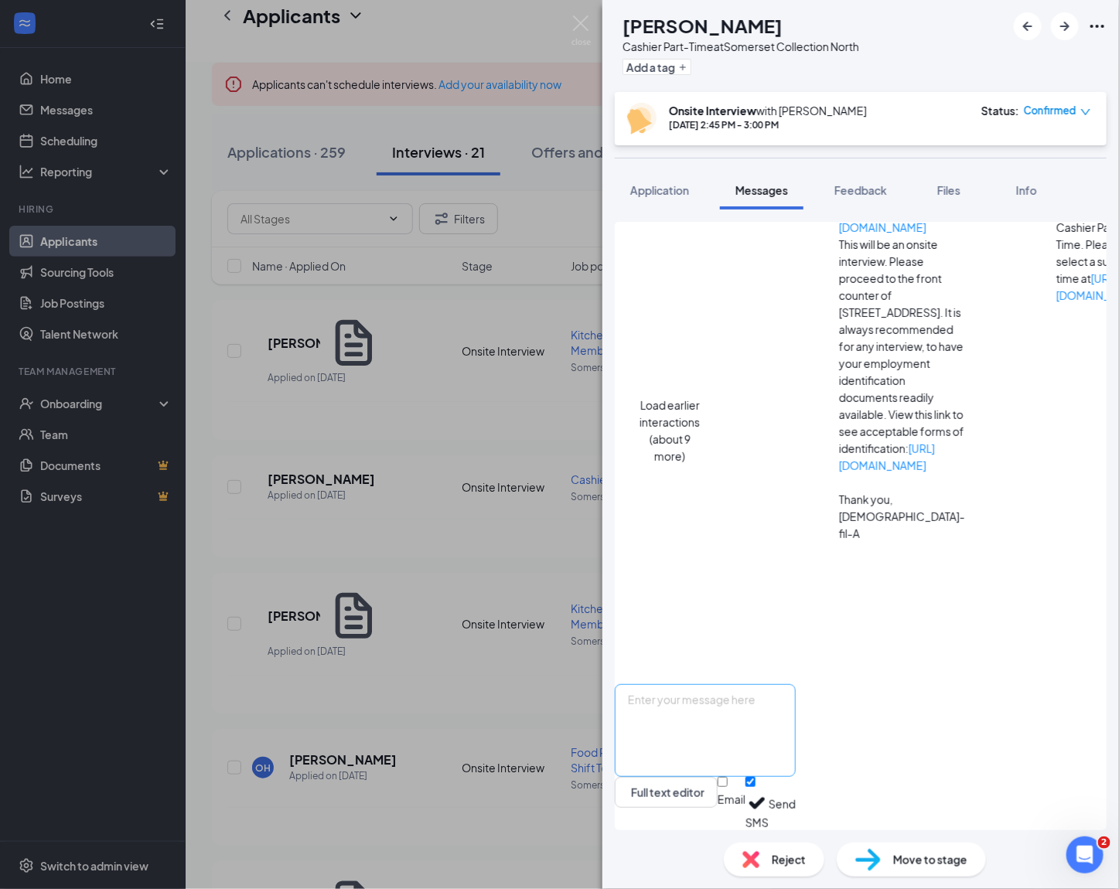
scroll to position [124, 0]
click at [753, 733] on textarea at bounding box center [705, 730] width 181 height 93
click at [796, 737] on textarea "[PERSON_NAME], can you confirm" at bounding box center [705, 730] width 181 height 93
click at [720, 704] on textarea "[PERSON_NAME], can you confirm your availability," at bounding box center [705, 730] width 181 height 93
click at [796, 701] on textarea "[PERSON_NAME], can you confirm your availability," at bounding box center [705, 730] width 181 height 93
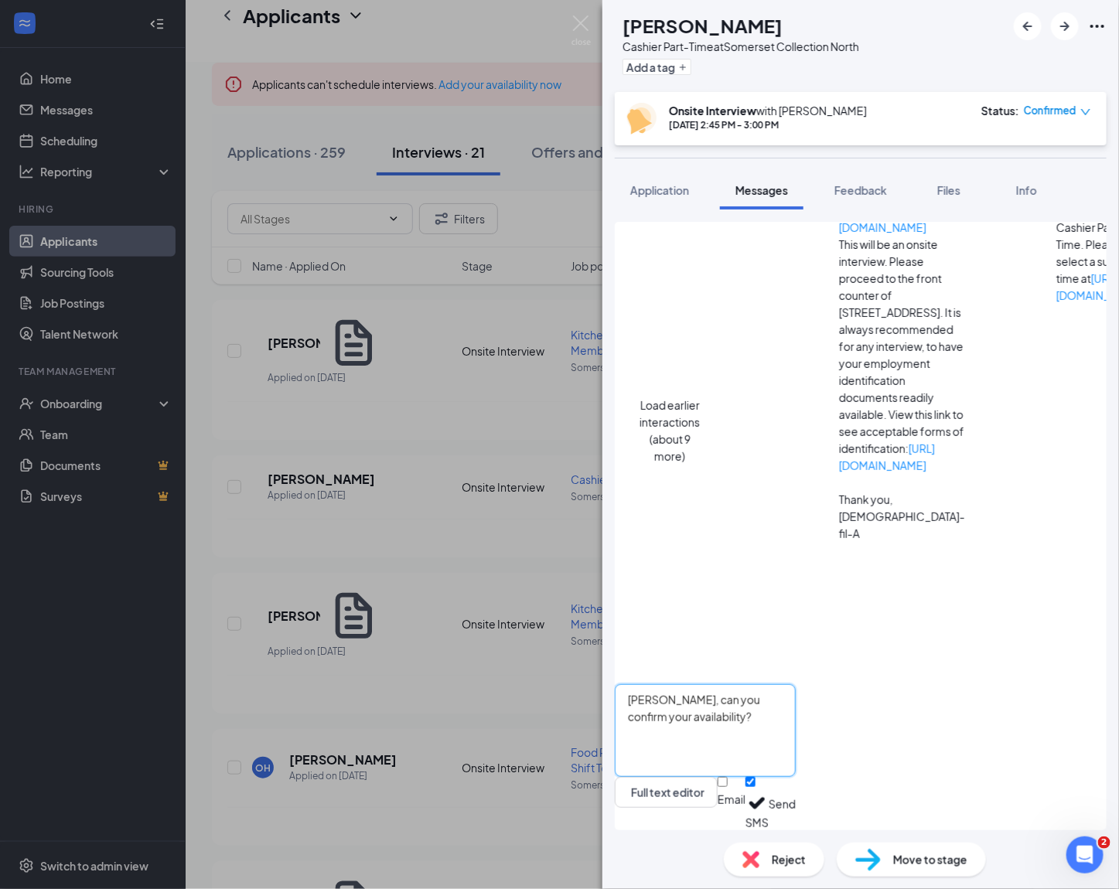
click at [796, 707] on textarea "[PERSON_NAME], can you confirm your availability?" at bounding box center [705, 730] width 181 height 93
type textarea "[PERSON_NAME], can you confirm your availability?"
click at [796, 794] on button "Send" at bounding box center [782, 803] width 27 height 53
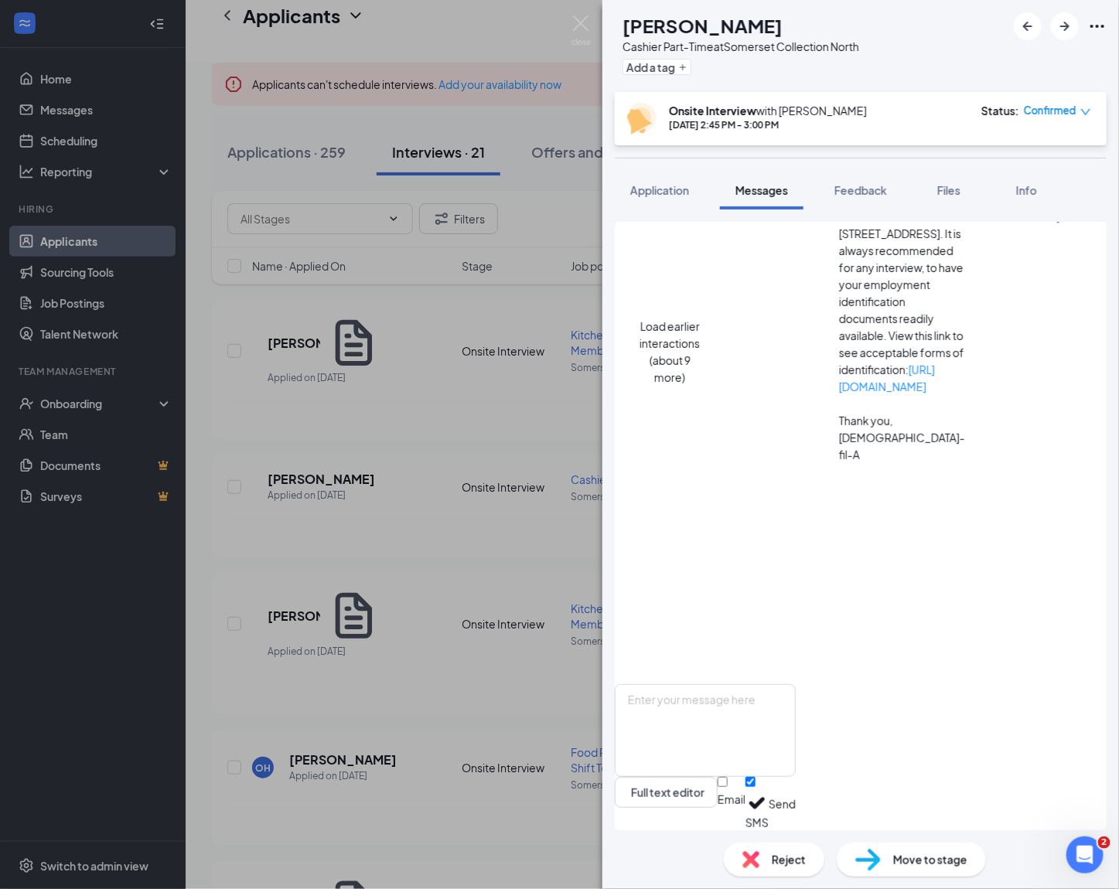
scroll to position [223, 0]
click at [326, 496] on div "RM [PERSON_NAME] Cashier Part-Time at Somerset Collection North Add a tag Onsit…" at bounding box center [559, 444] width 1119 height 889
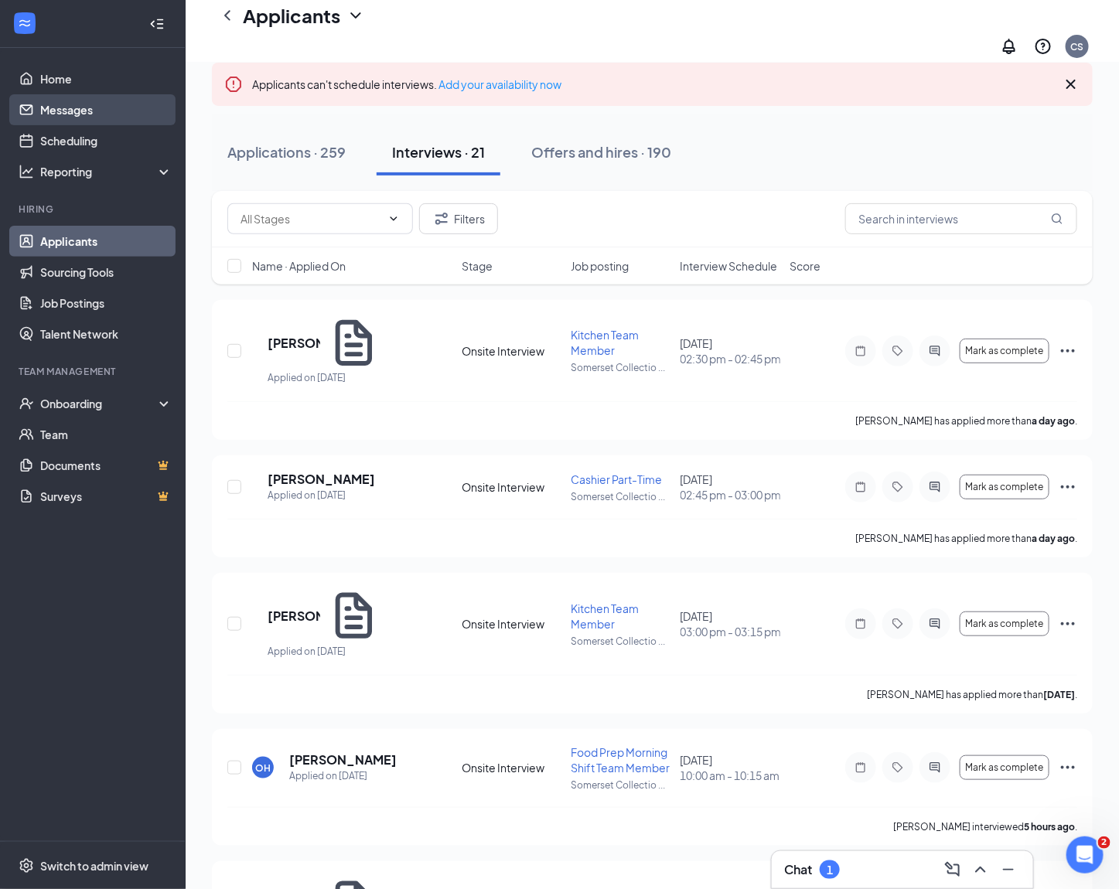
click at [101, 111] on link "Messages" at bounding box center [106, 109] width 132 height 31
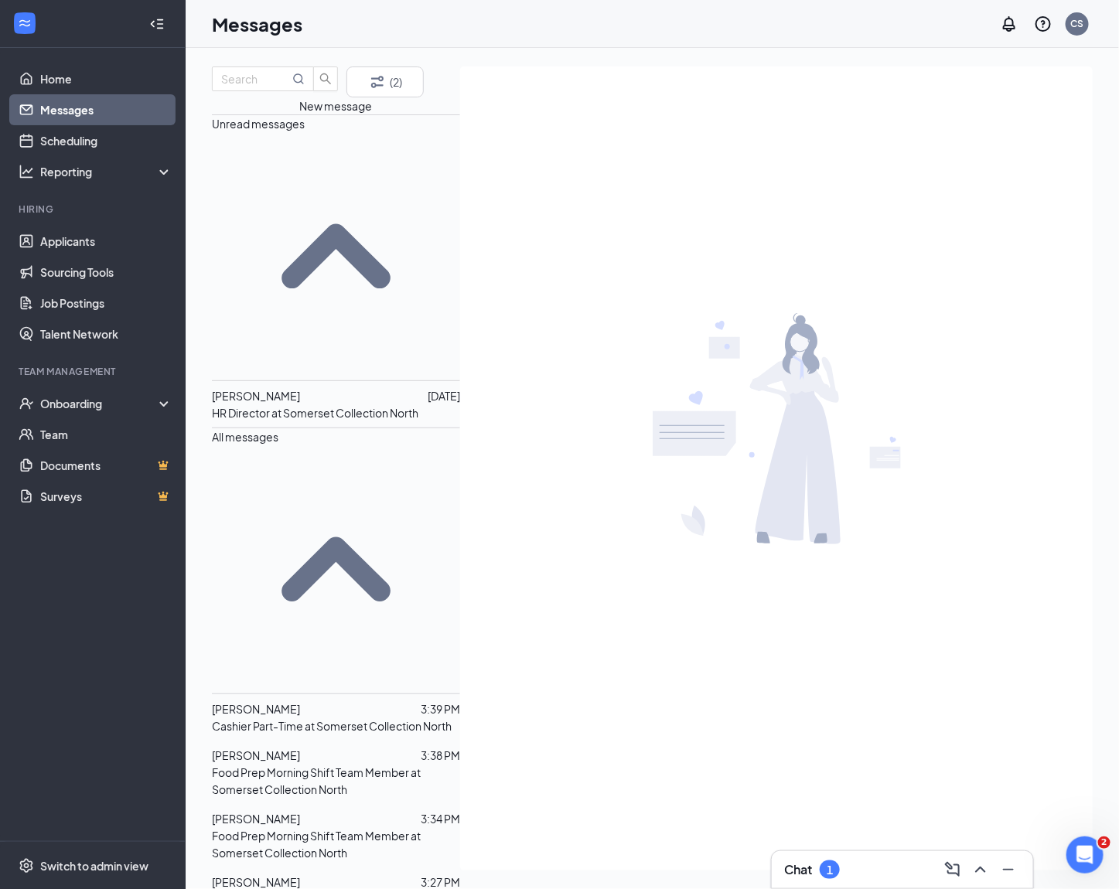
click at [300, 404] on p "HR Director at Somerset Collection North" at bounding box center [315, 412] width 206 height 17
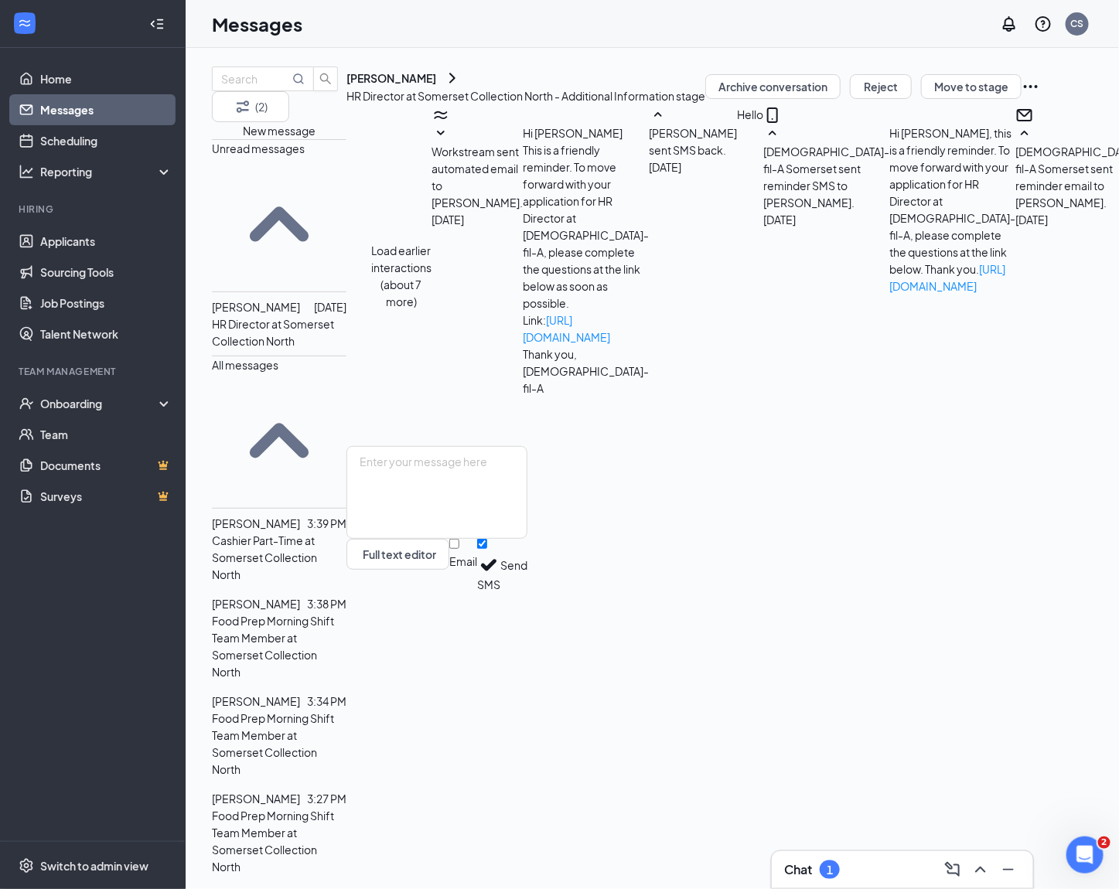
scroll to position [791, 0]
click at [527, 539] on textarea at bounding box center [436, 492] width 181 height 93
click at [527, 539] on textarea "The schedule will be based on the needs of the business" at bounding box center [436, 492] width 181 height 93
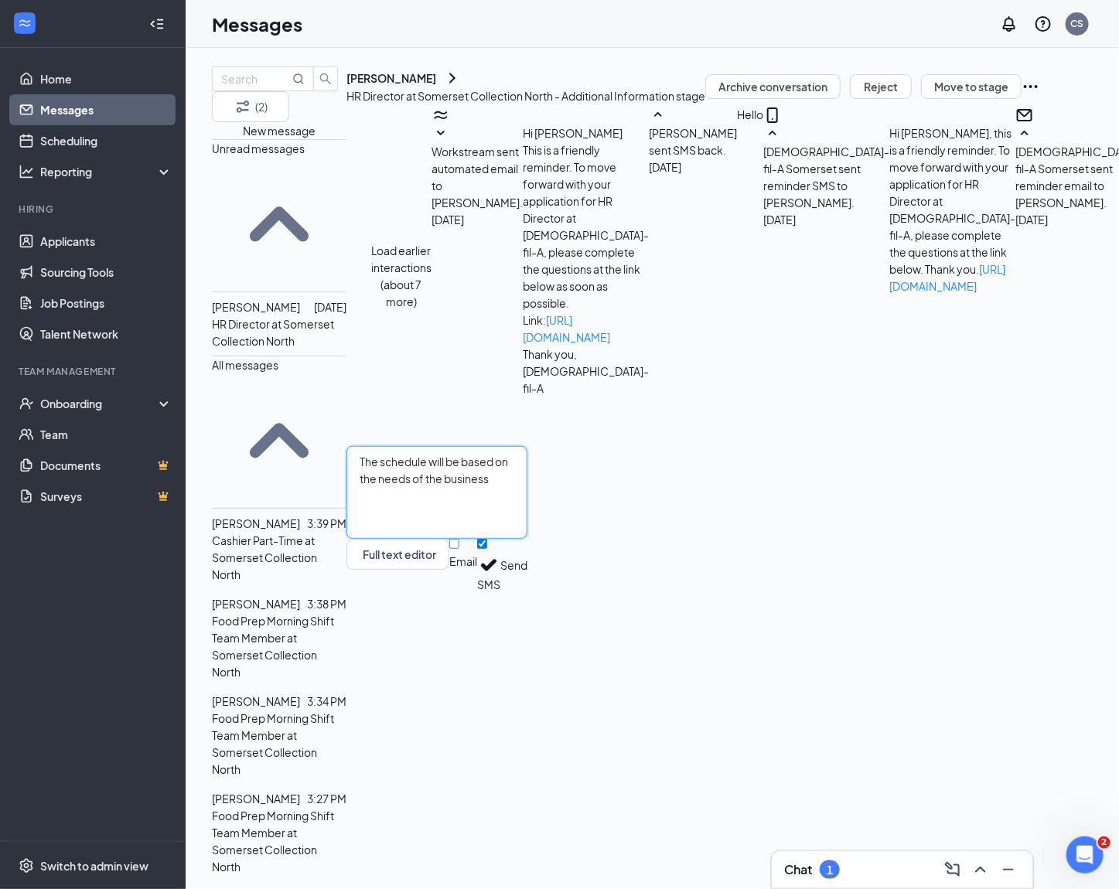
click at [527, 539] on textarea "The schedule will be based on the needs of the business" at bounding box center [436, 492] width 181 height 93
click at [527, 539] on textarea "[PERSON_NAME], your application is in review. If your application moves on to t…" at bounding box center [436, 492] width 181 height 93
type textarea "[PERSON_NAME], your application is in review. If your application moves on to t…"
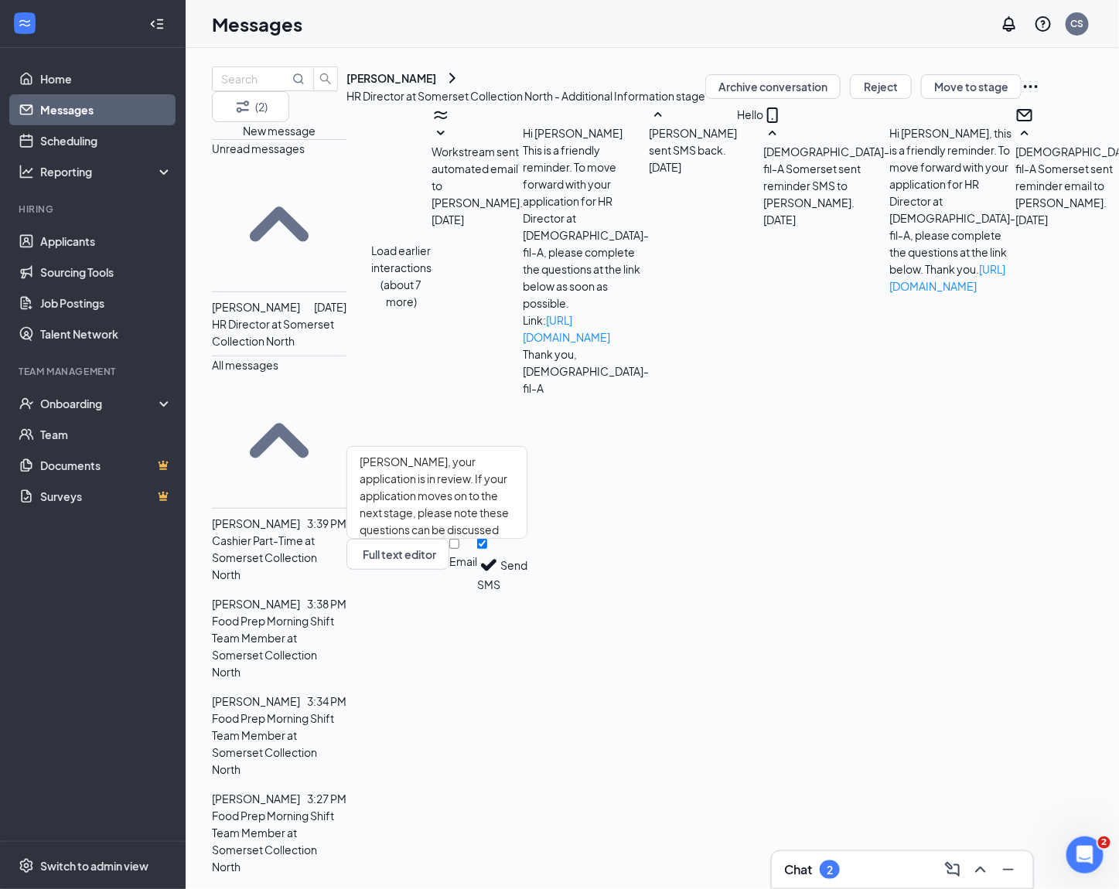
click at [527, 592] on button "Send" at bounding box center [513, 565] width 27 height 53
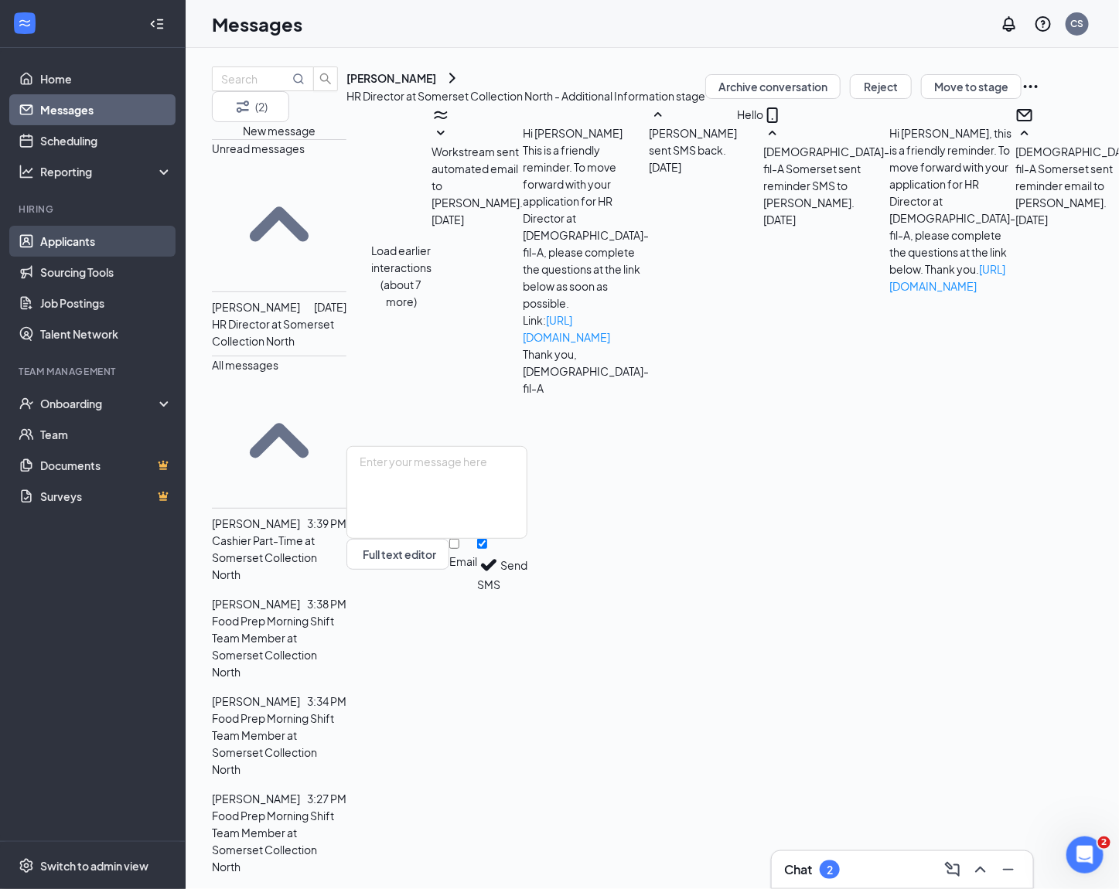
click at [112, 241] on link "Applicants" at bounding box center [106, 241] width 132 height 31
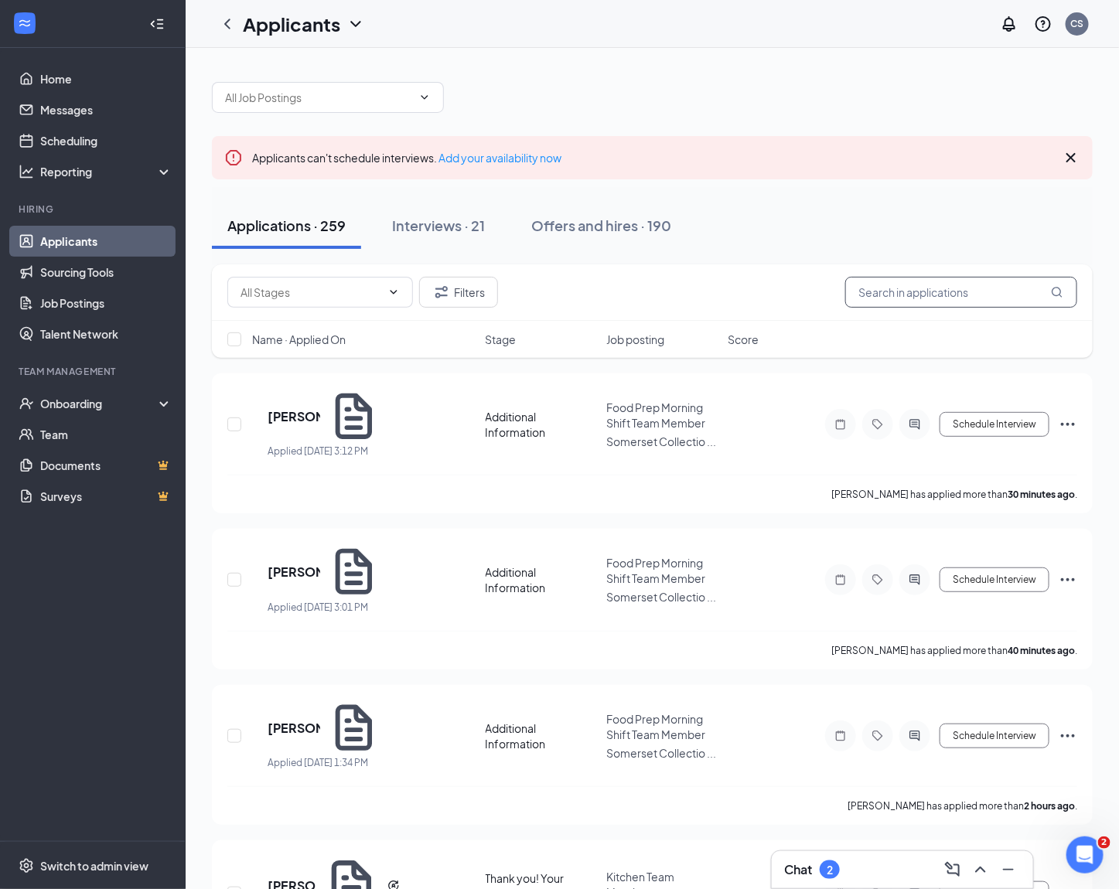
click at [897, 289] on input "text" at bounding box center [961, 292] width 232 height 31
type input "[PERSON_NAME]"
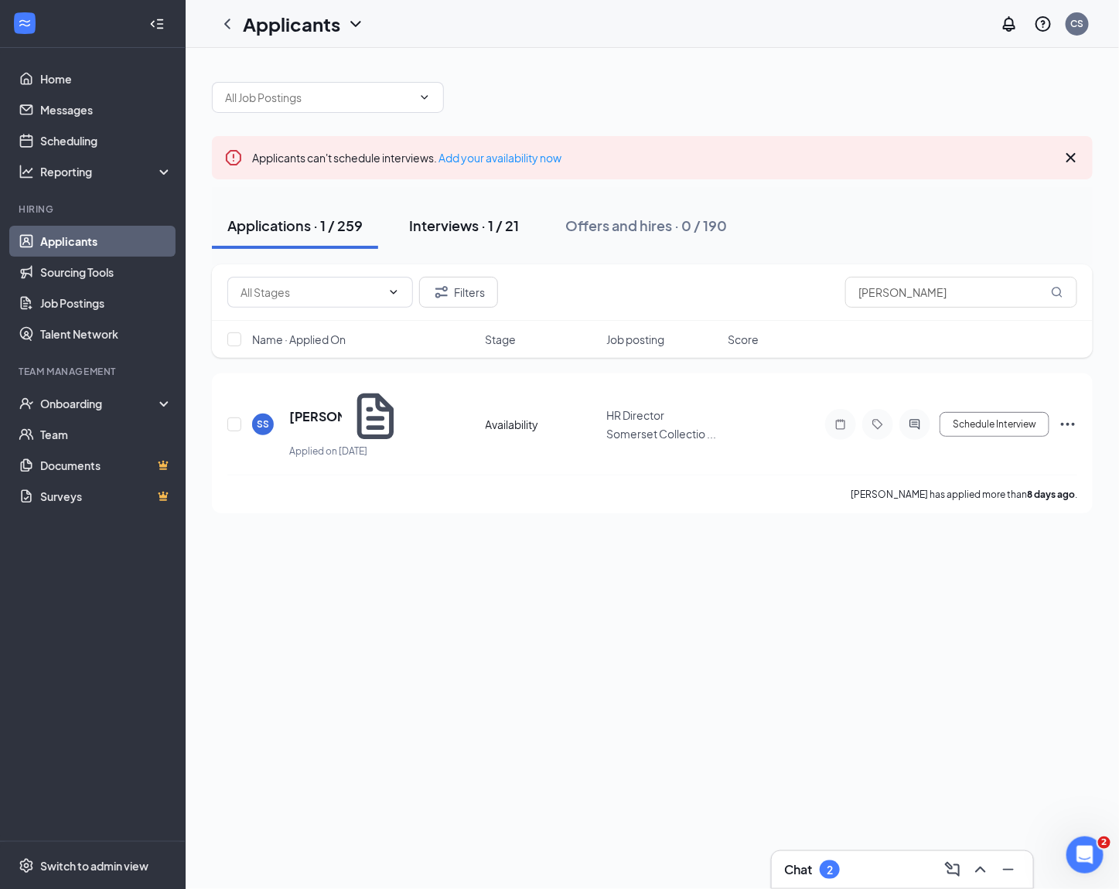
click at [480, 241] on button "Interviews · 1 / 21" at bounding box center [464, 226] width 141 height 46
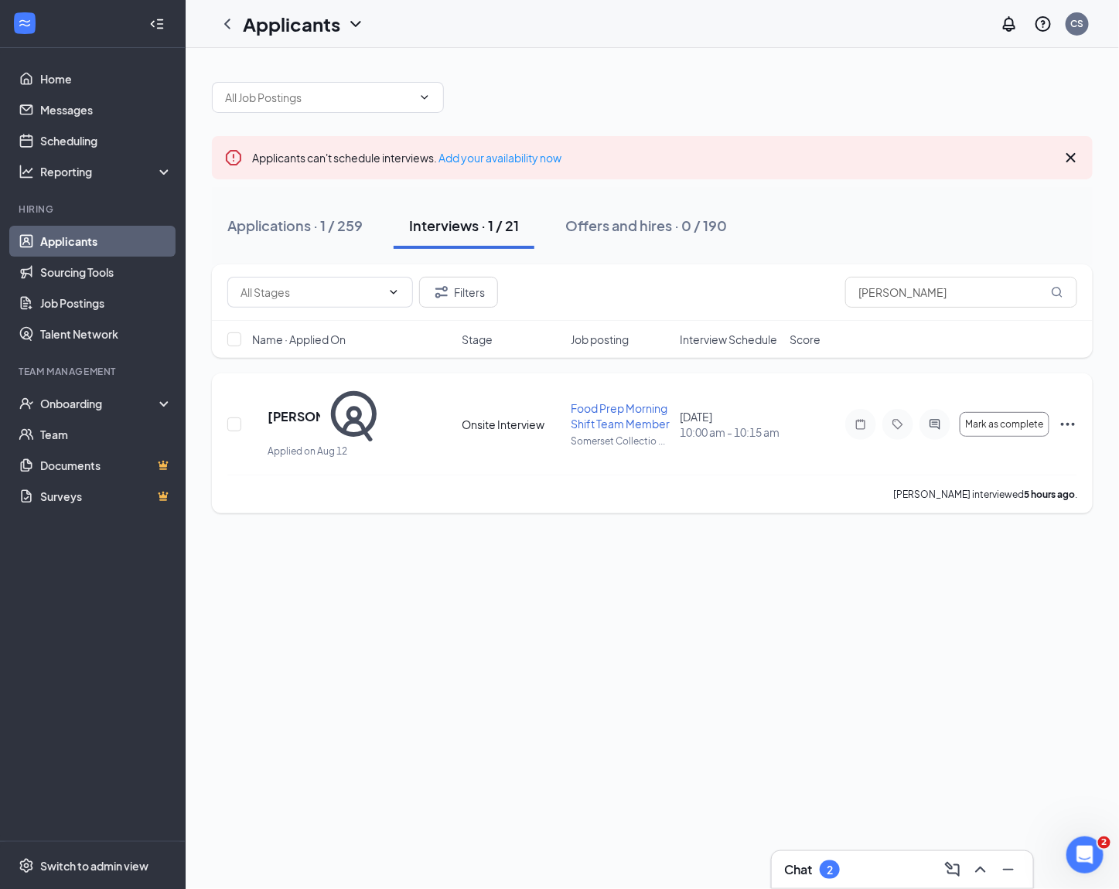
click at [1011, 423] on icon "Ellipses" at bounding box center [1068, 424] width 14 height 3
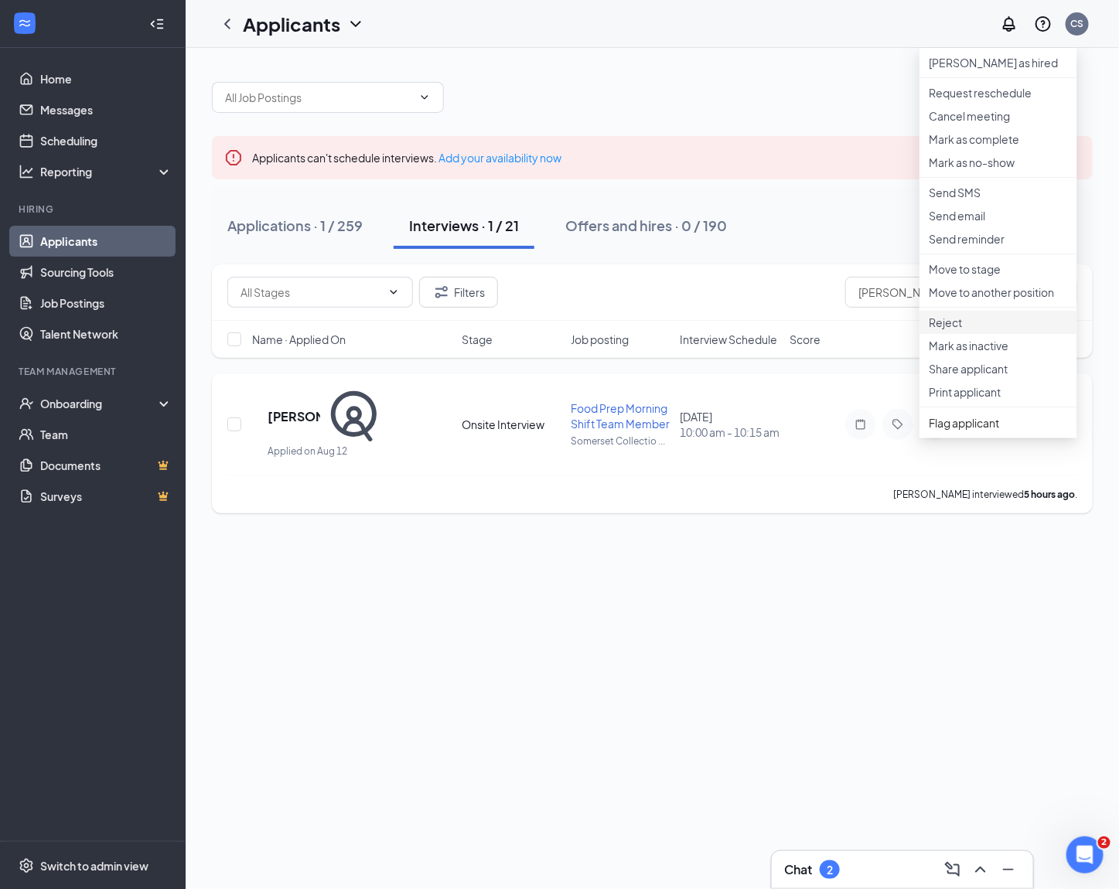
click at [967, 334] on li "Reject" at bounding box center [998, 322] width 158 height 23
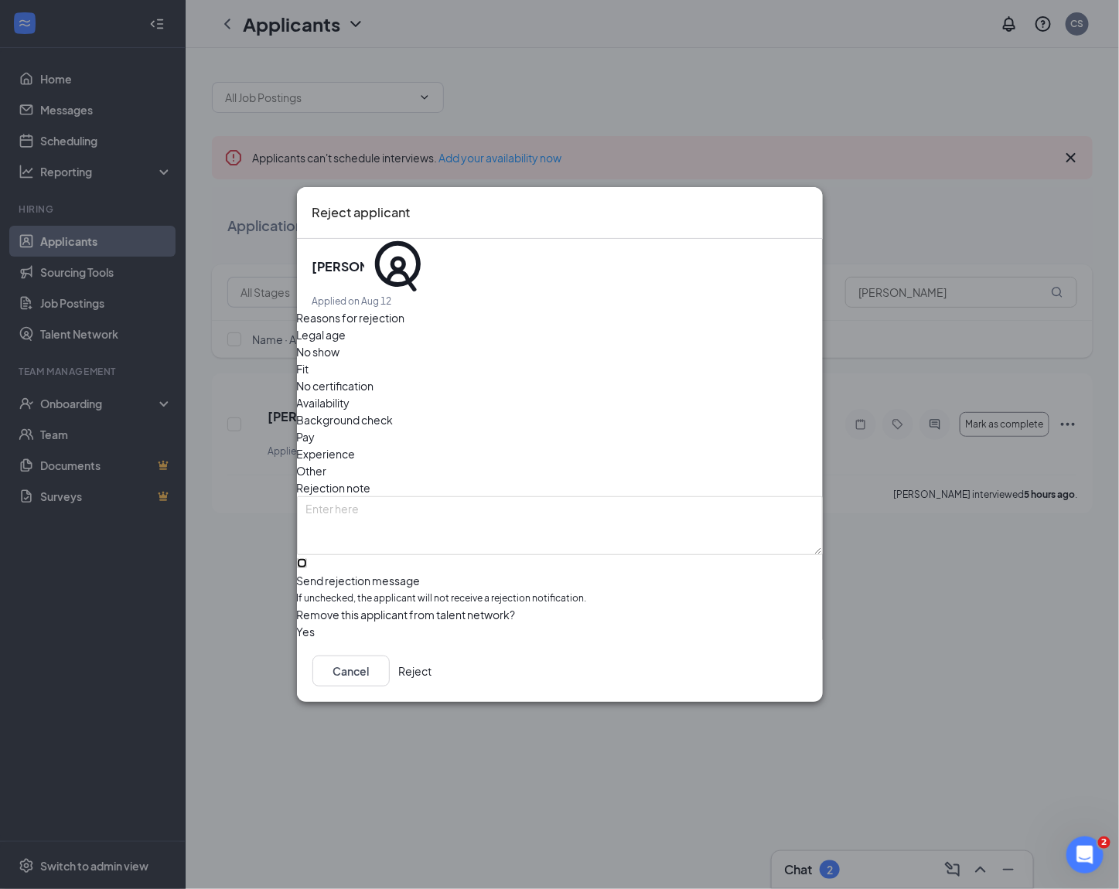
click at [307, 558] on input "Send rejection message If unchecked, the applicant will not receive a rejection…" at bounding box center [302, 563] width 10 height 10
checkbox input "true"
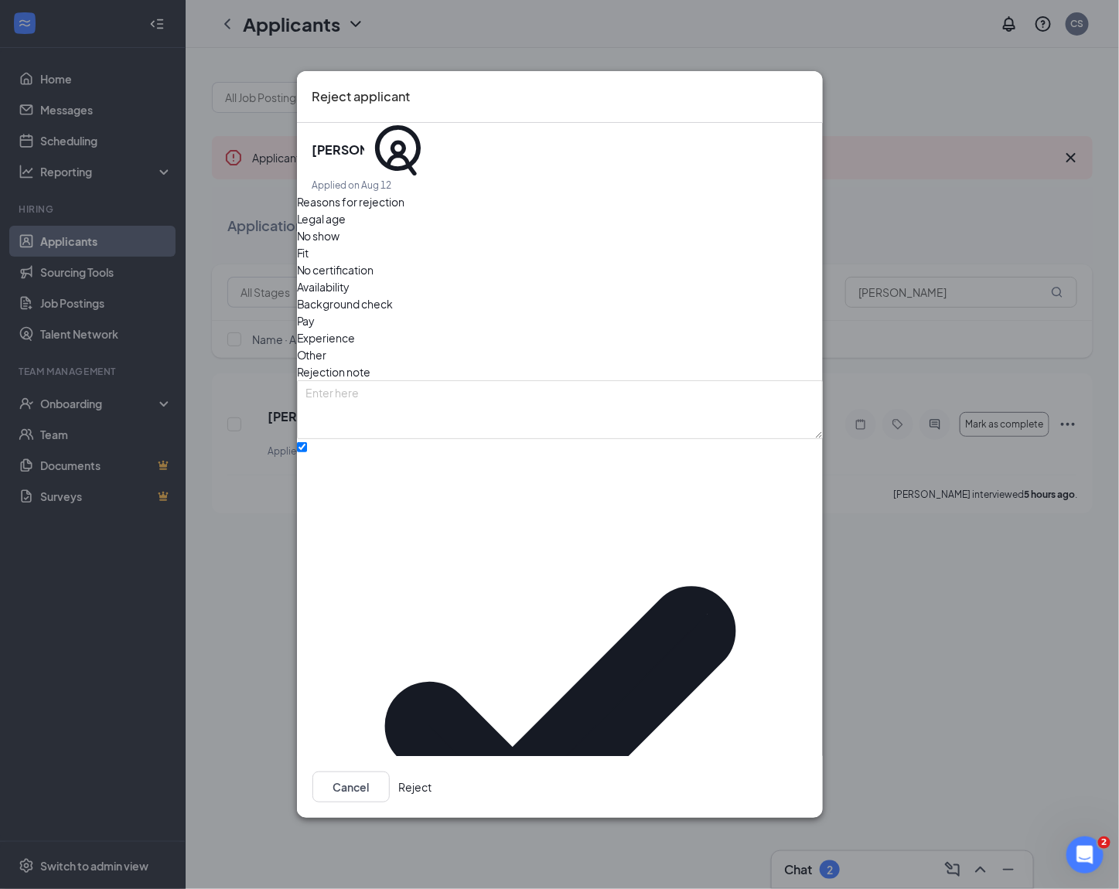
click at [807, 87] on icon "Cross" at bounding box center [807, 87] width 0 height 0
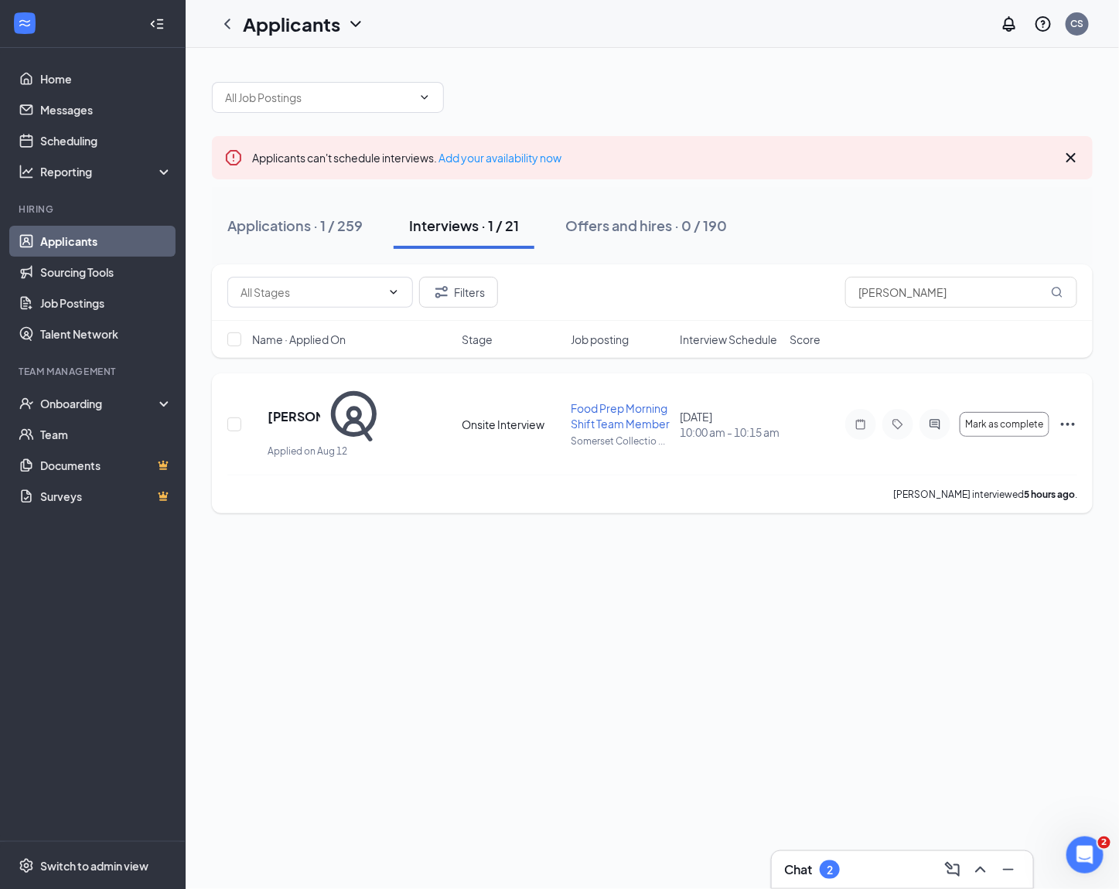
click at [1011, 415] on icon "Ellipses" at bounding box center [1068, 424] width 19 height 19
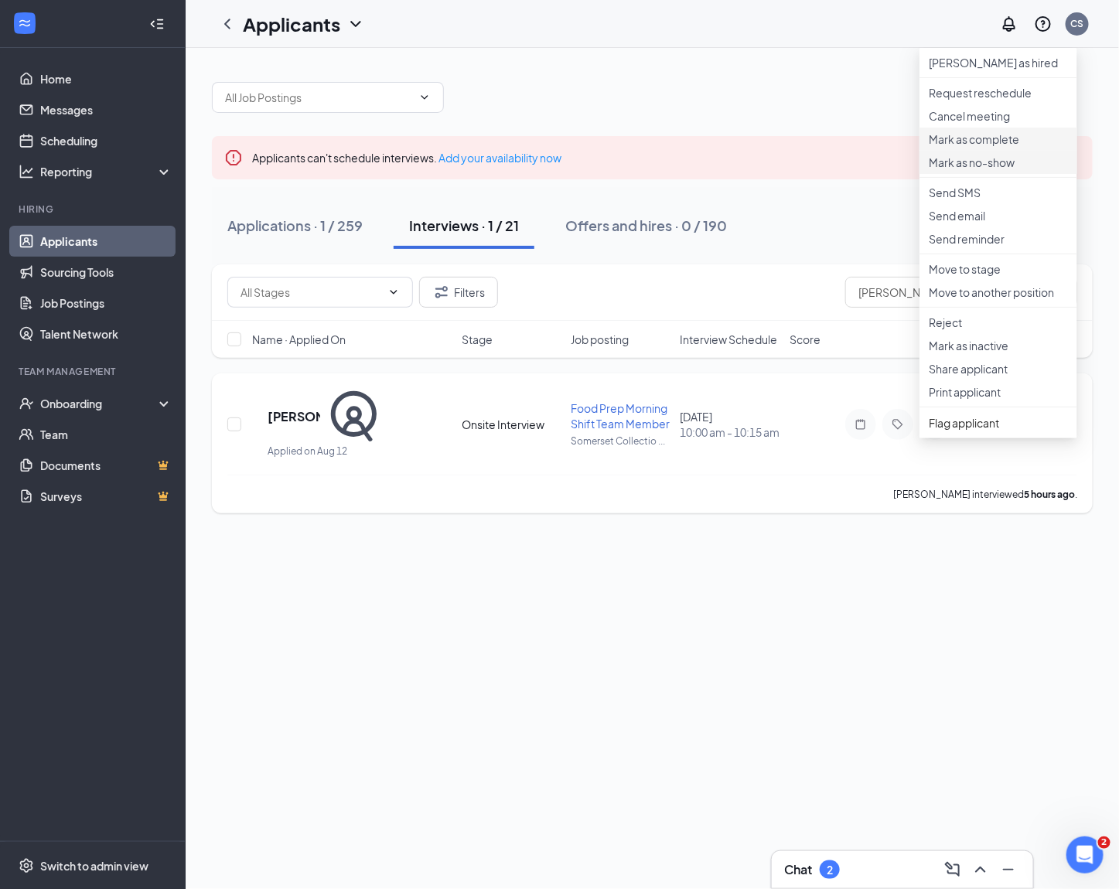
click at [1011, 170] on p "Mark as no-show" at bounding box center [998, 162] width 139 height 15
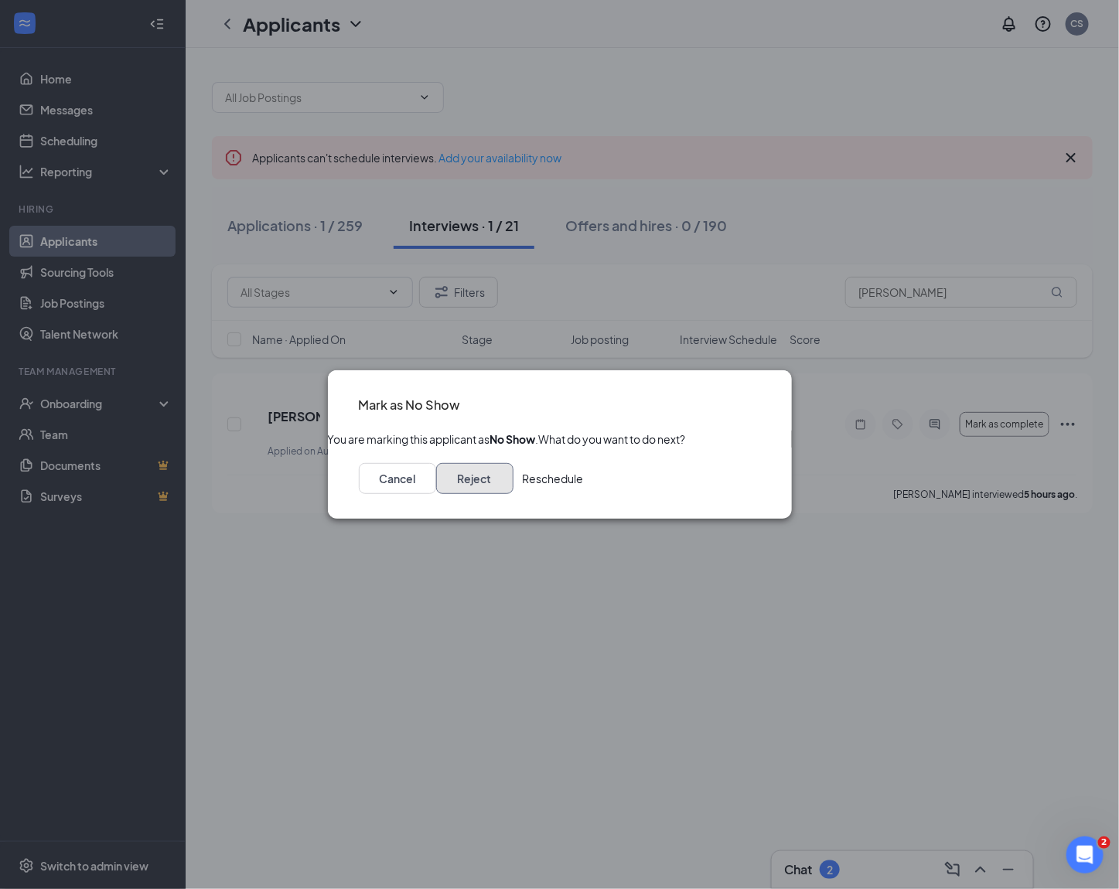
click at [513, 483] on button "Reject" at bounding box center [474, 478] width 77 height 31
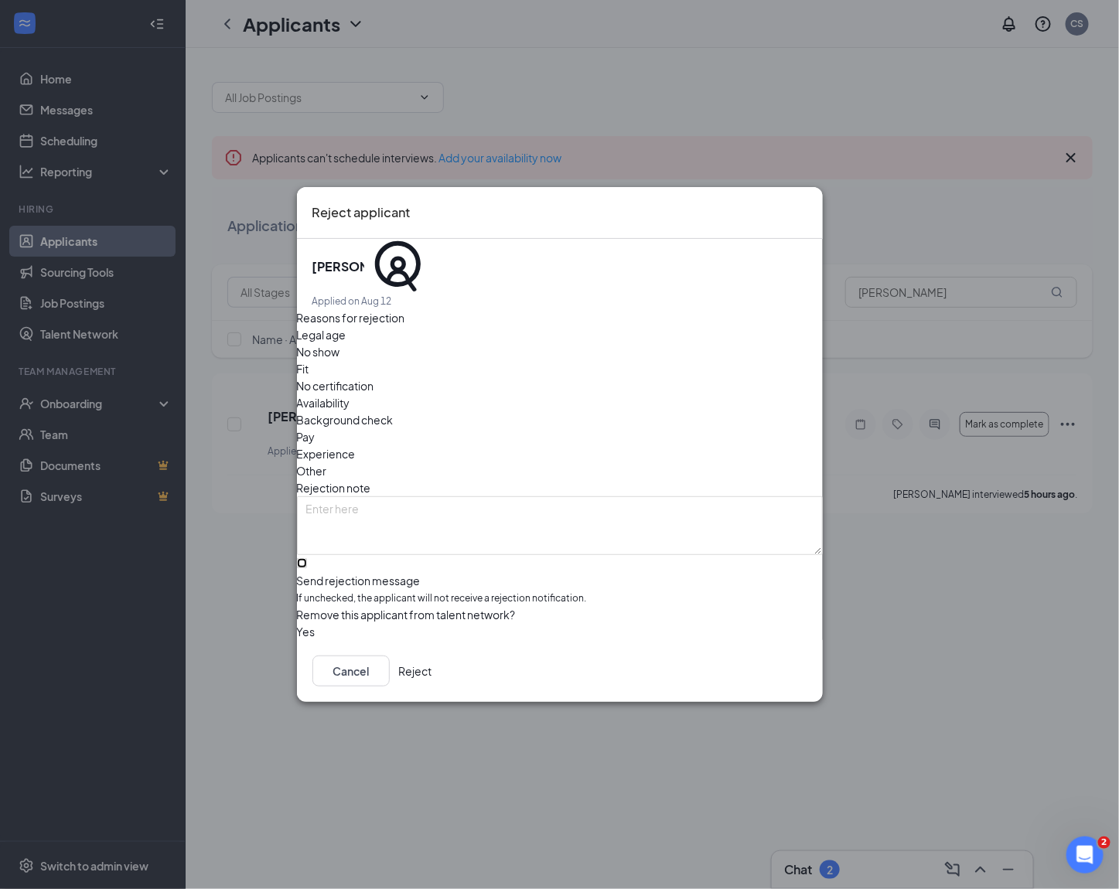
click at [307, 558] on input "Send rejection message If unchecked, the applicant will not receive a rejection…" at bounding box center [302, 563] width 10 height 10
checkbox input "true"
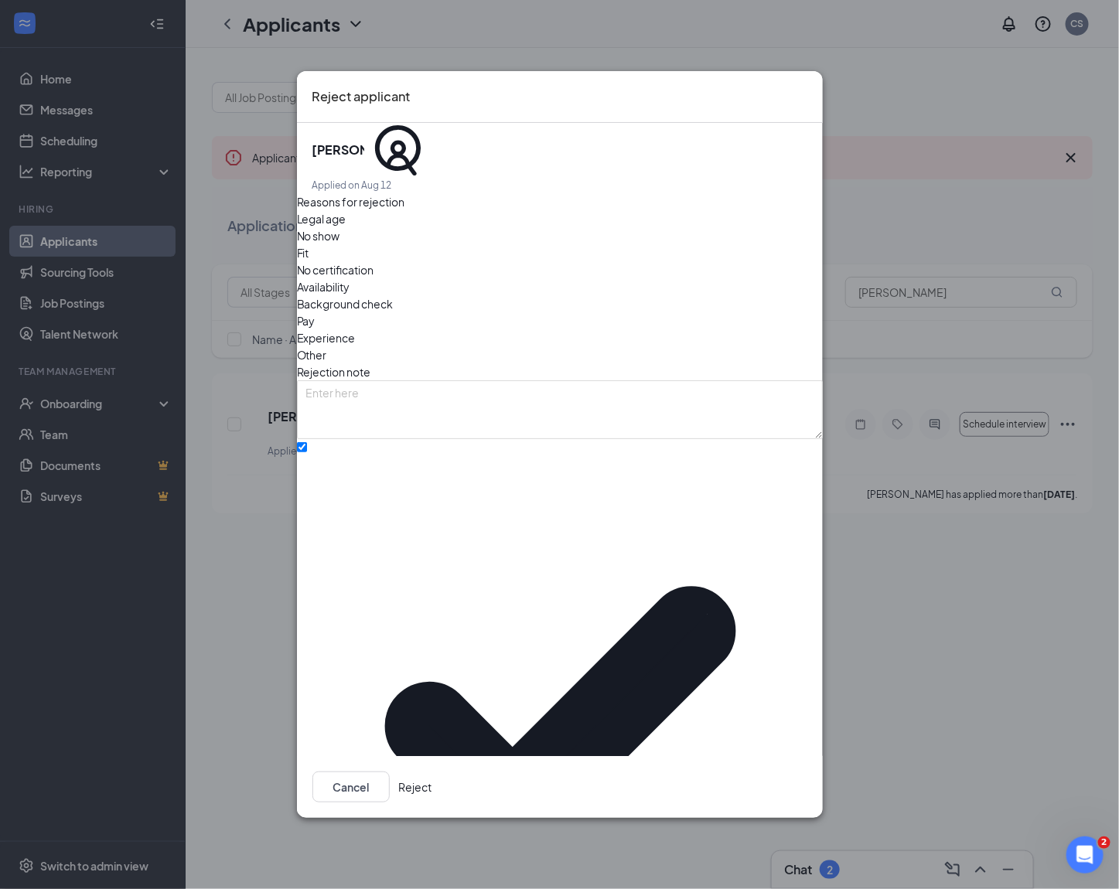
click at [432, 772] on button "Reject" at bounding box center [415, 787] width 33 height 31
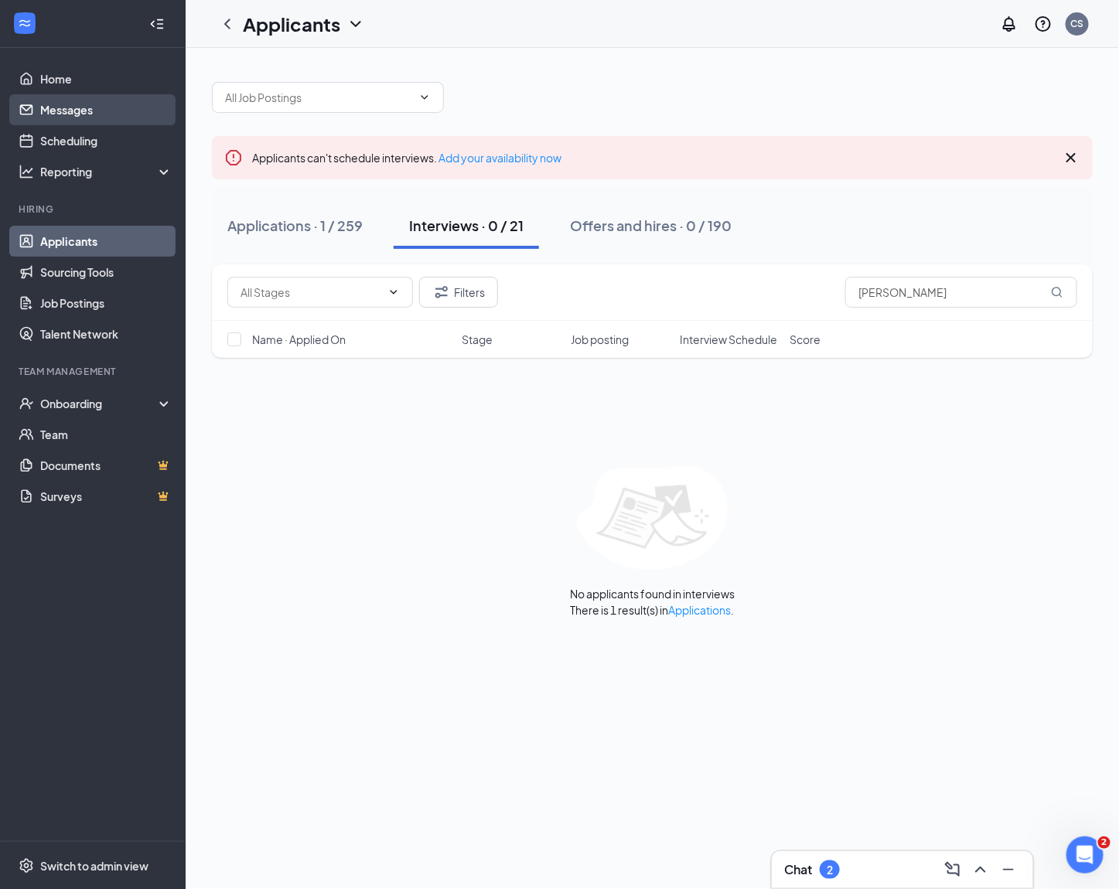
click at [69, 104] on link "Messages" at bounding box center [106, 109] width 132 height 31
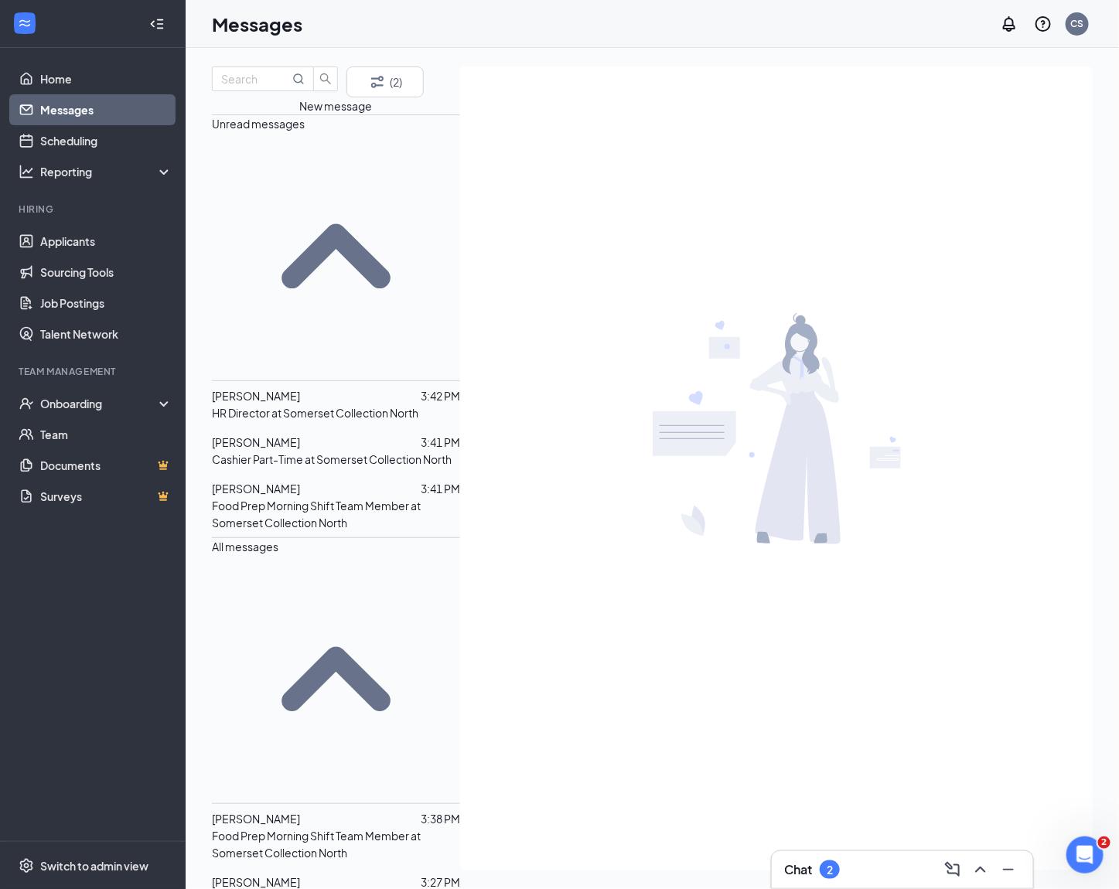
click at [319, 451] on p "Cashier Part-Time at Somerset Collection North" at bounding box center [332, 459] width 240 height 17
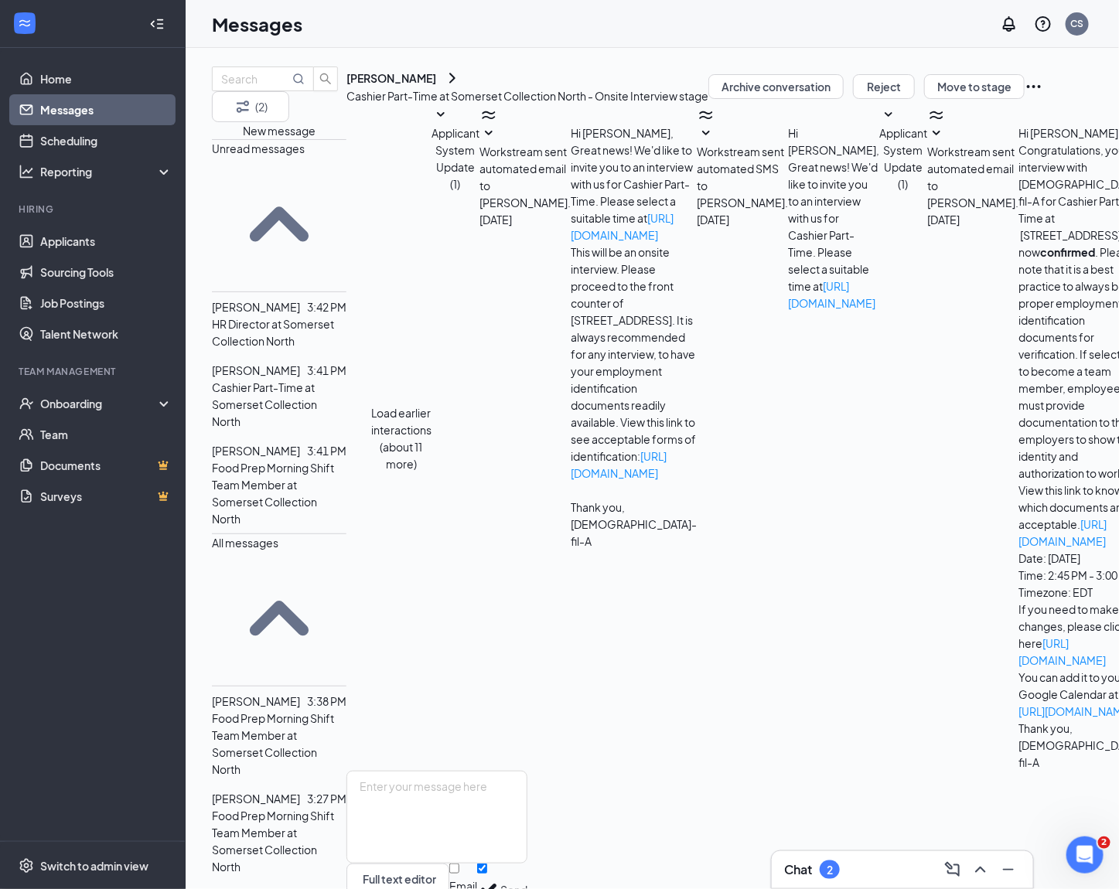
scroll to position [97, 0]
click at [527, 771] on textarea at bounding box center [436, 817] width 181 height 93
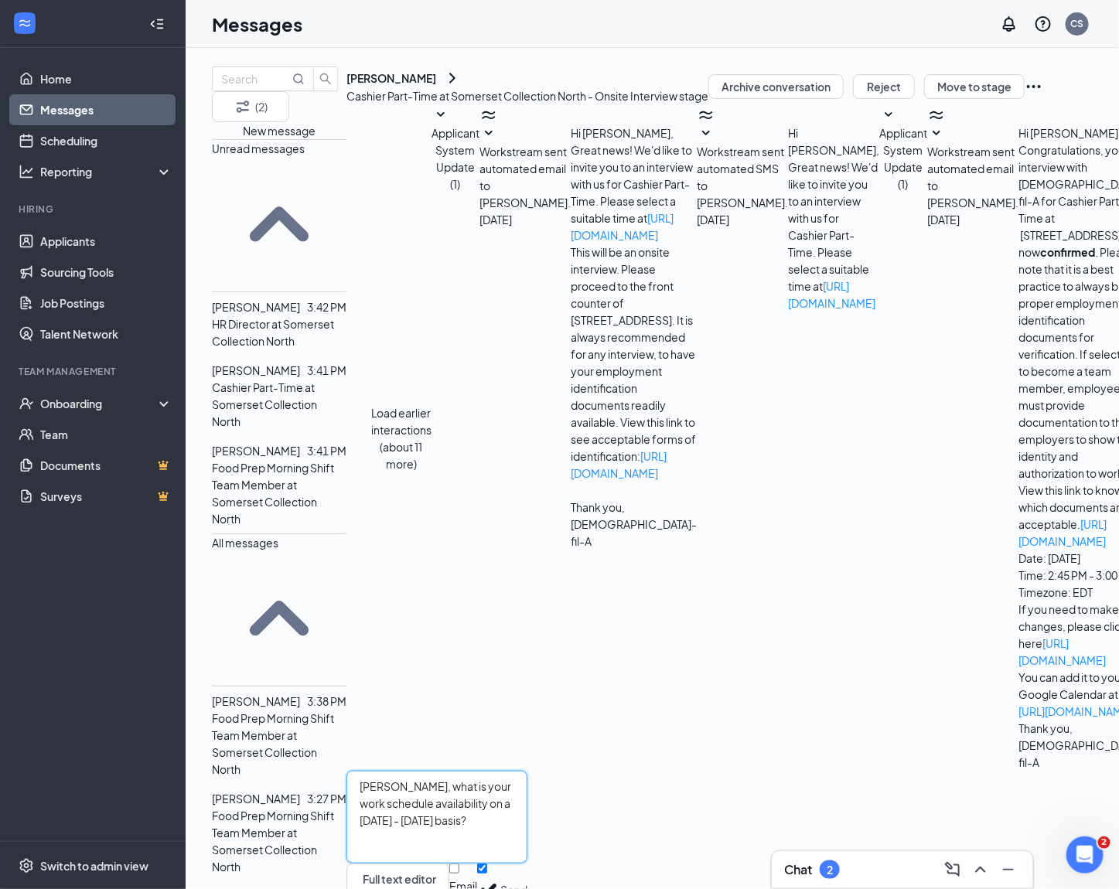
click at [490, 771] on textarea "[PERSON_NAME], what is your work schedule availability on a [DATE] - [DATE] bas…" at bounding box center [436, 817] width 181 height 93
type textarea "[PERSON_NAME], what is your work schedule availability on a [DATE] - [DATE] bas…"
click at [527, 864] on button "Send" at bounding box center [513, 890] width 27 height 53
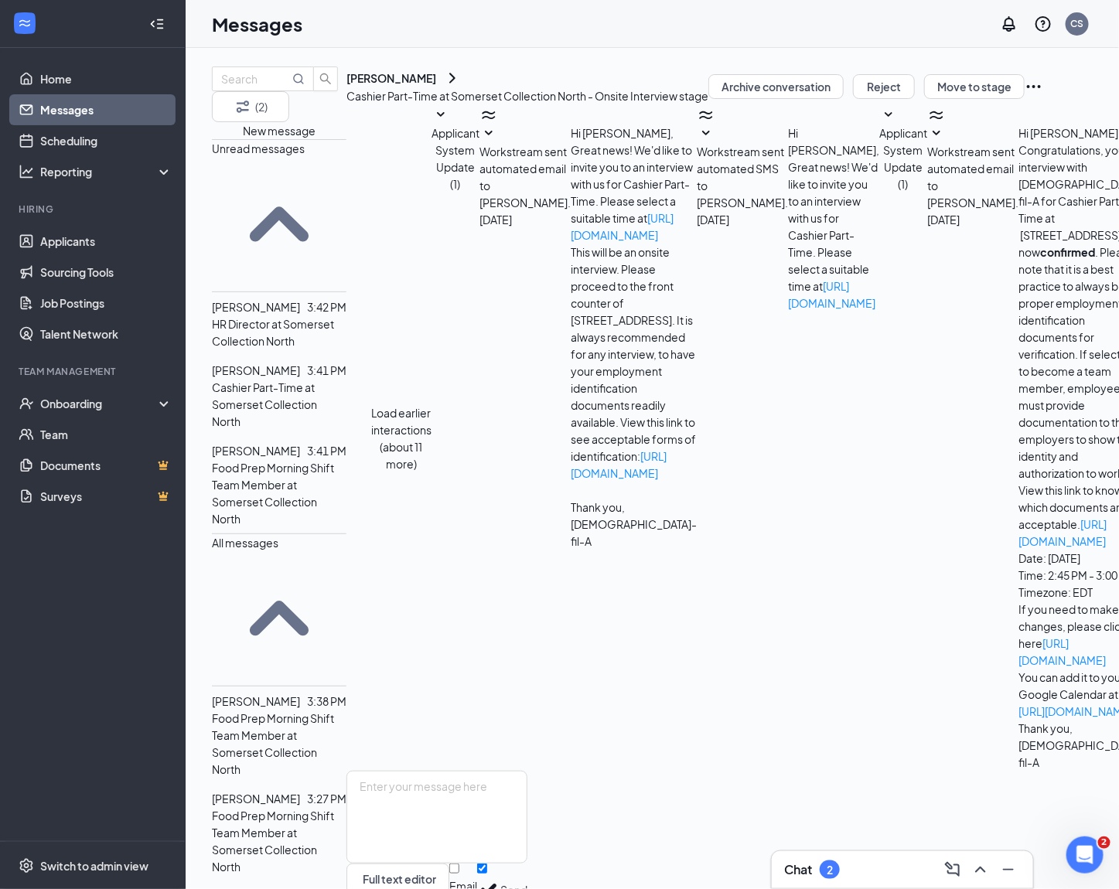
scroll to position [197, 0]
click at [290, 444] on span "[PERSON_NAME]" at bounding box center [256, 451] width 88 height 14
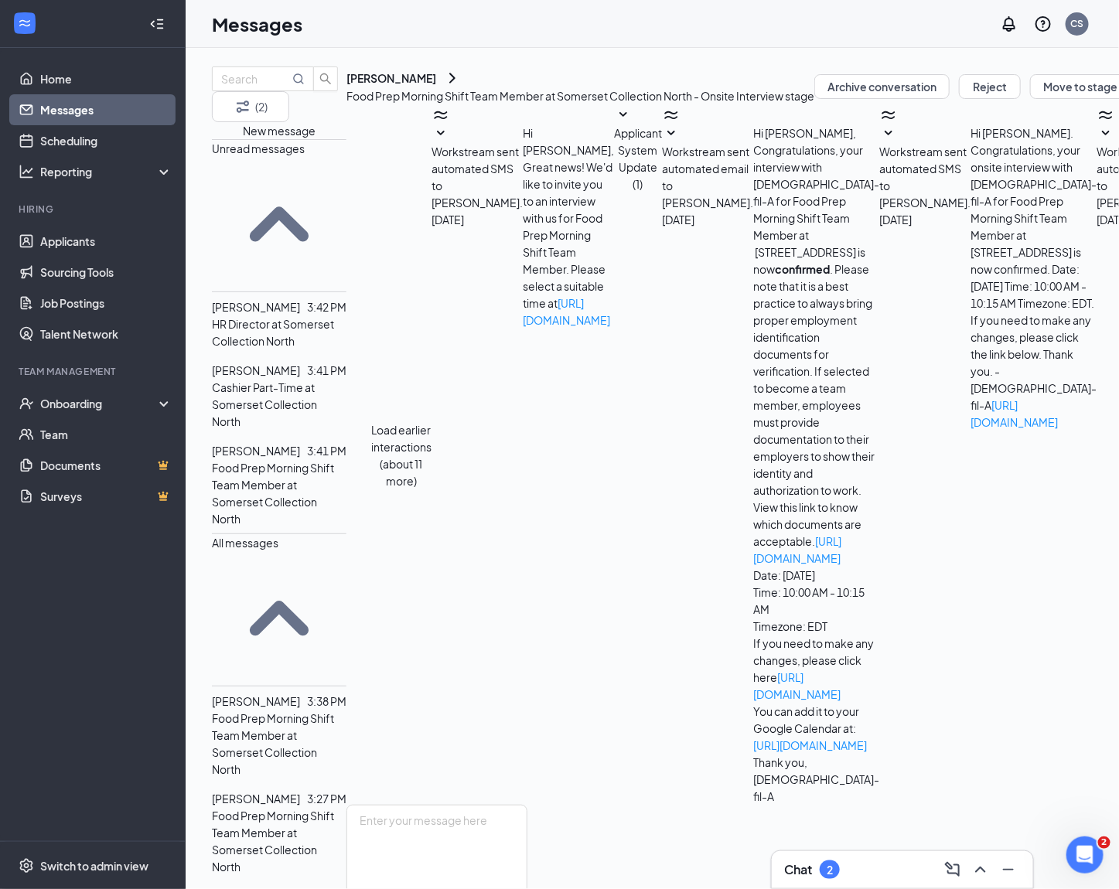
scroll to position [108, 0]
drag, startPoint x: 530, startPoint y: 635, endPoint x: 878, endPoint y: 674, distance: 350.1
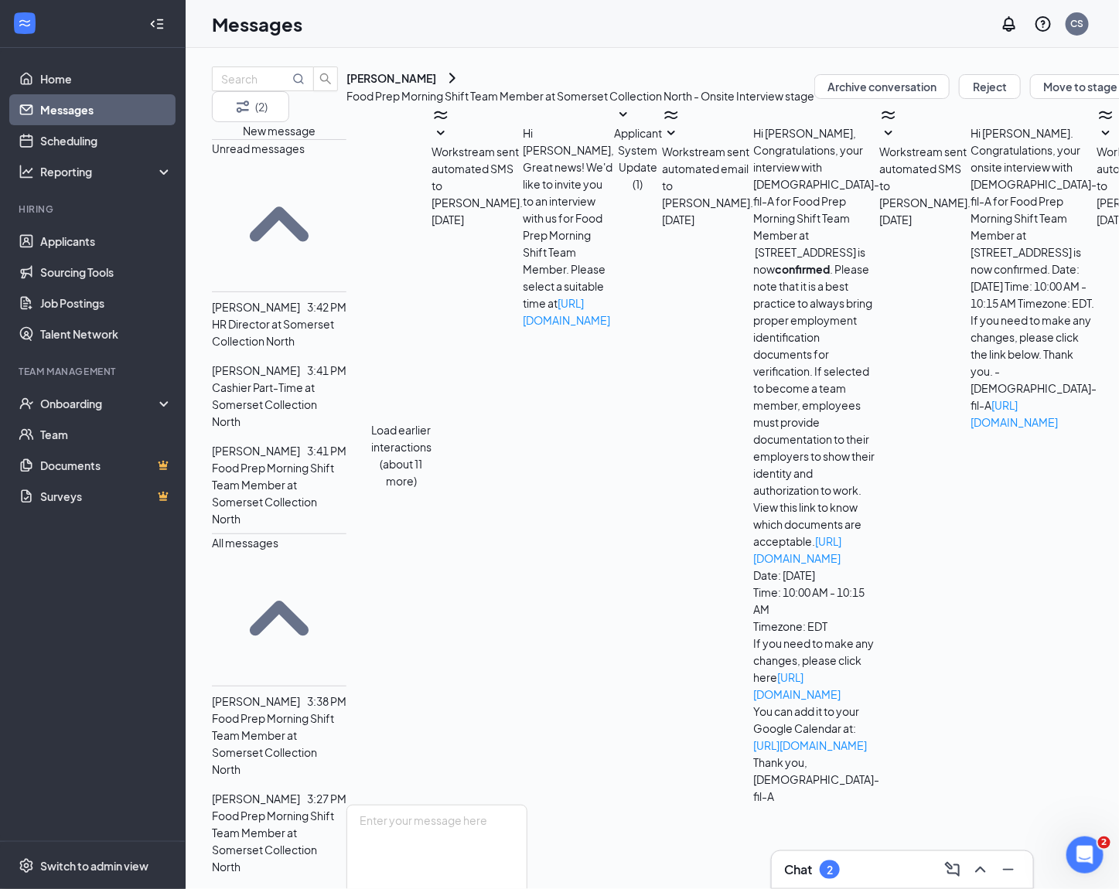
copy div "[DATE]-[DATE] 7am- 2pm and [DATE] and [DATE] open availability"
drag, startPoint x: 529, startPoint y: 632, endPoint x: 587, endPoint y: 639, distance: 58.4
drag, startPoint x: 601, startPoint y: 644, endPoint x: 524, endPoint y: 643, distance: 77.3
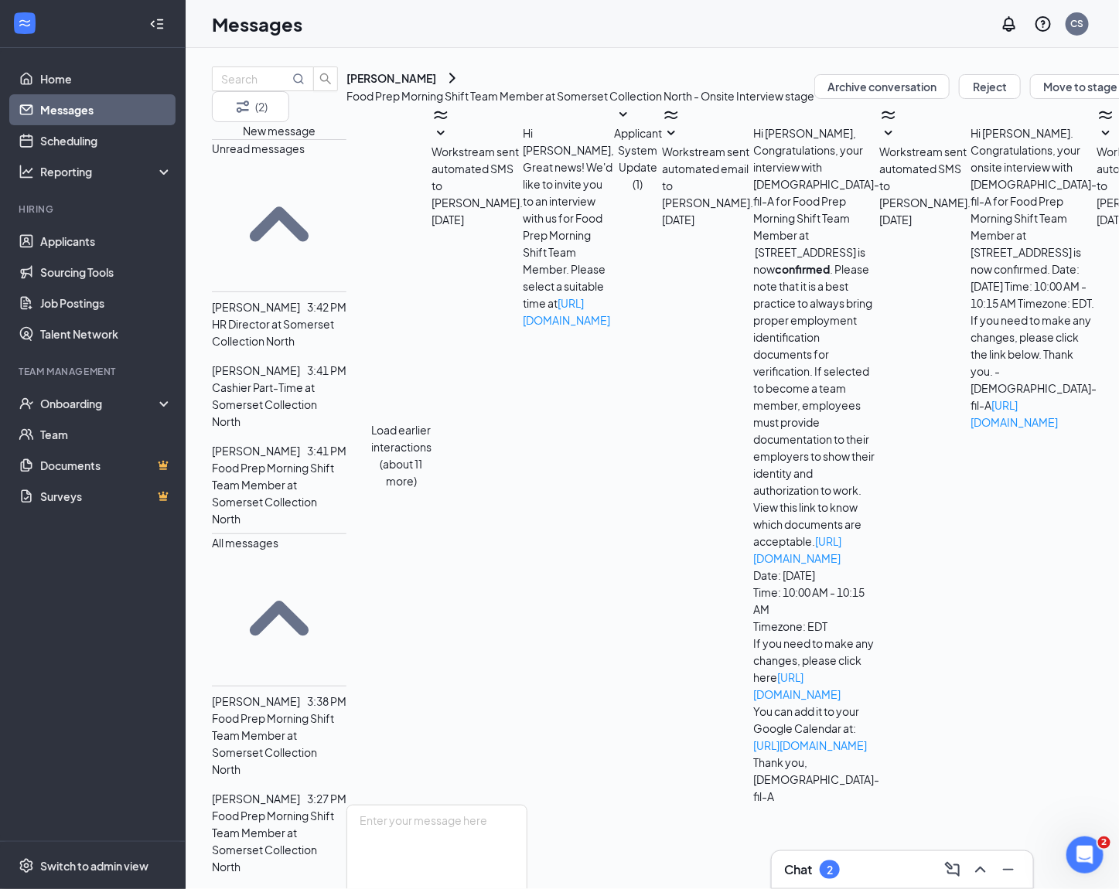
drag, startPoint x: 530, startPoint y: 659, endPoint x: 604, endPoint y: 668, distance: 74.8
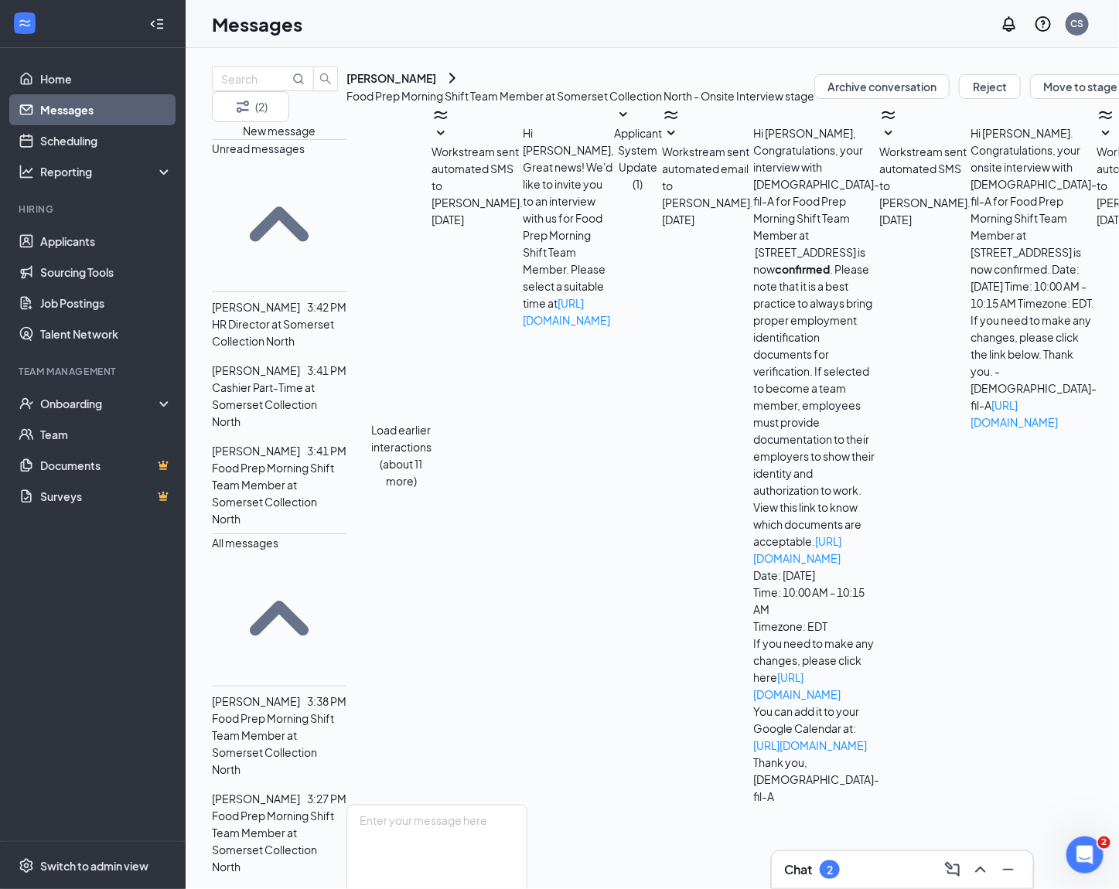
scroll to position [108, 0]
copy span "[PERSON_NAME]"
click at [322, 316] on p "HR Director at Somerset Collection North" at bounding box center [279, 333] width 135 height 34
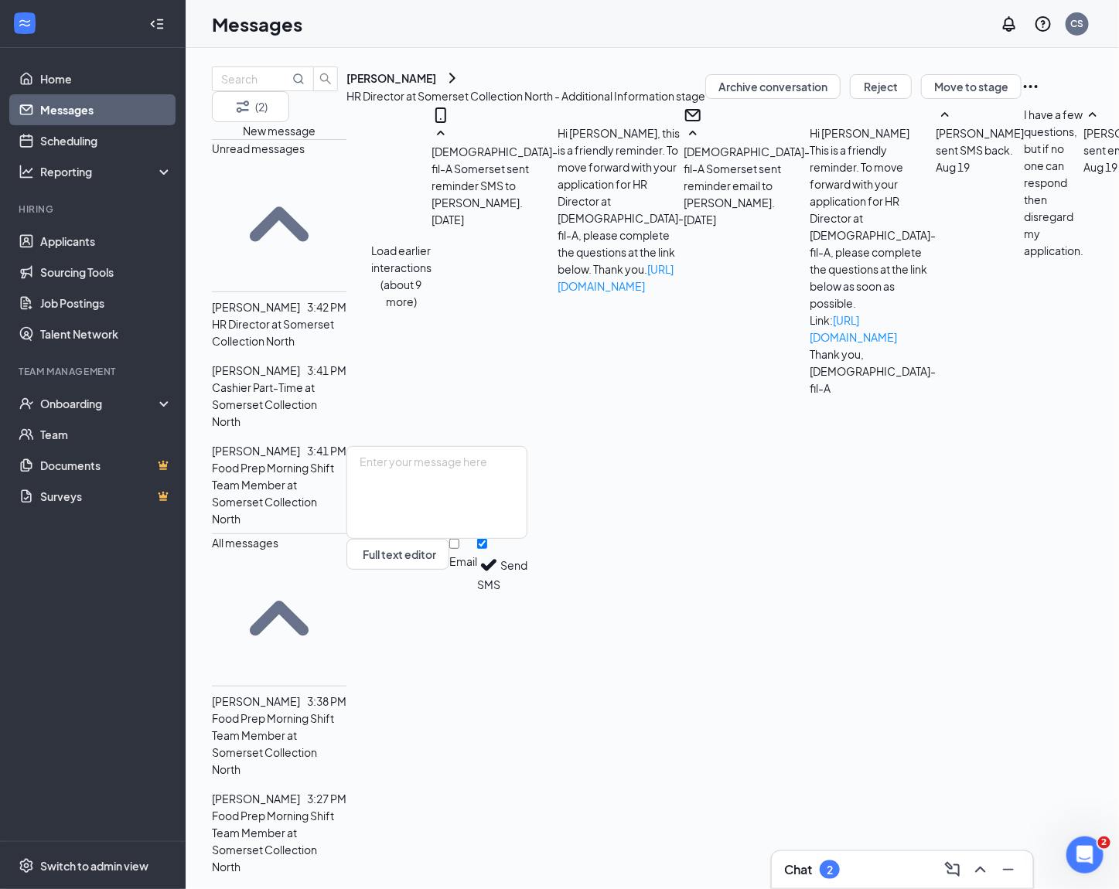
scroll to position [835, 0]
click at [111, 121] on link "Messages" at bounding box center [106, 109] width 132 height 31
click at [91, 142] on link "Scheduling" at bounding box center [106, 140] width 132 height 31
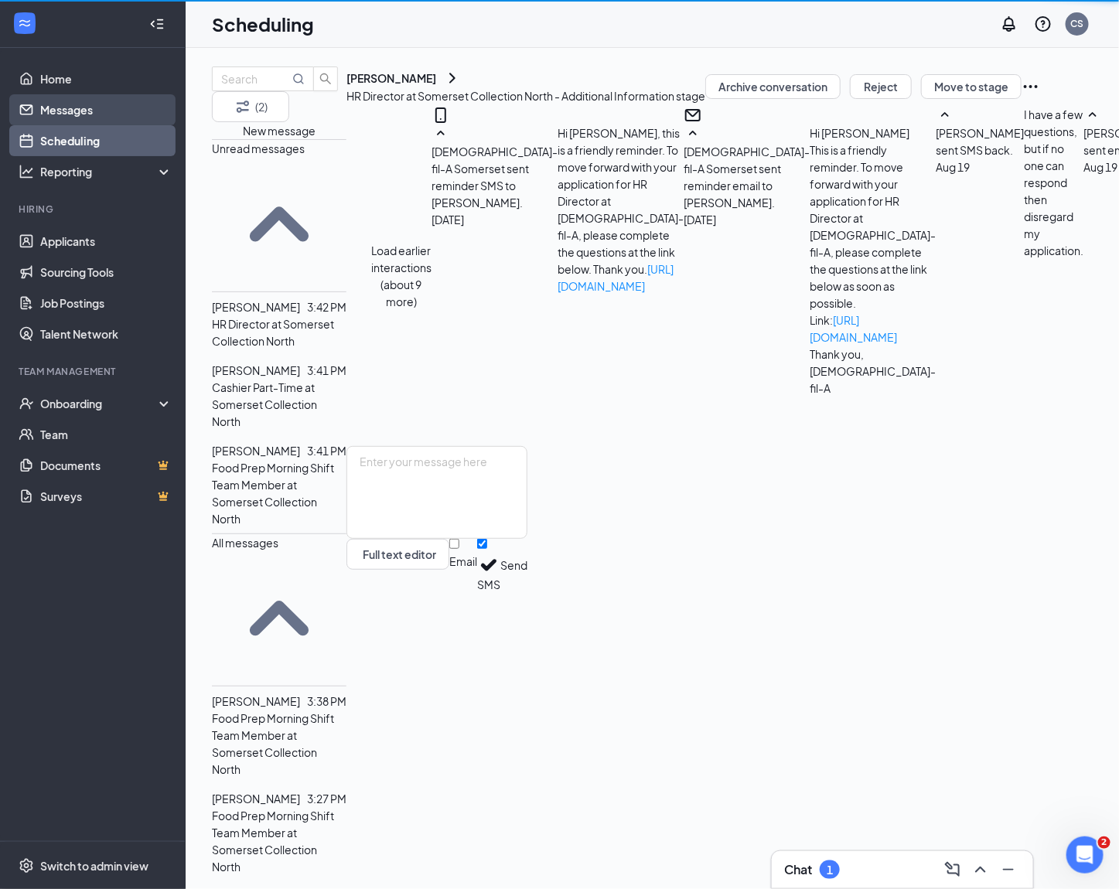
scroll to position [835, 0]
click at [88, 115] on link "Messages" at bounding box center [106, 109] width 132 height 31
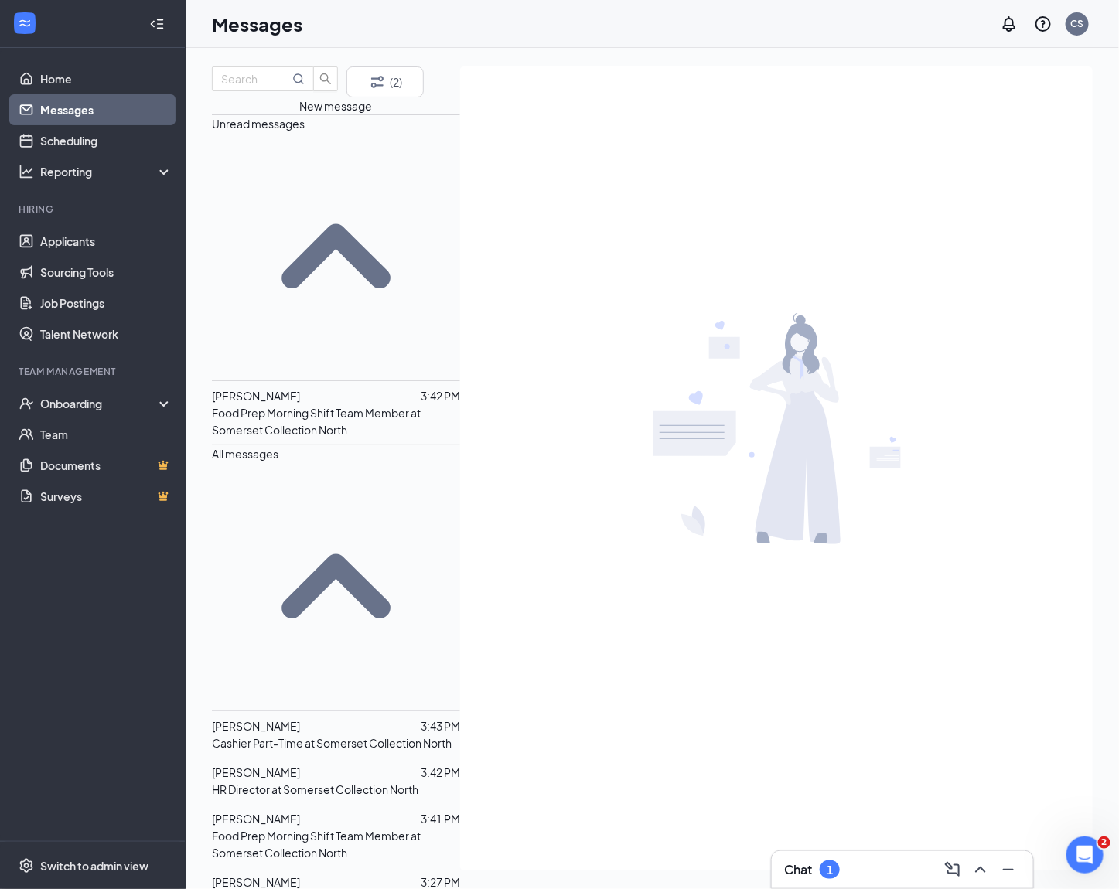
click at [350, 404] on p "Food Prep Morning Shift Team Member at Somerset Collection North" at bounding box center [336, 421] width 248 height 34
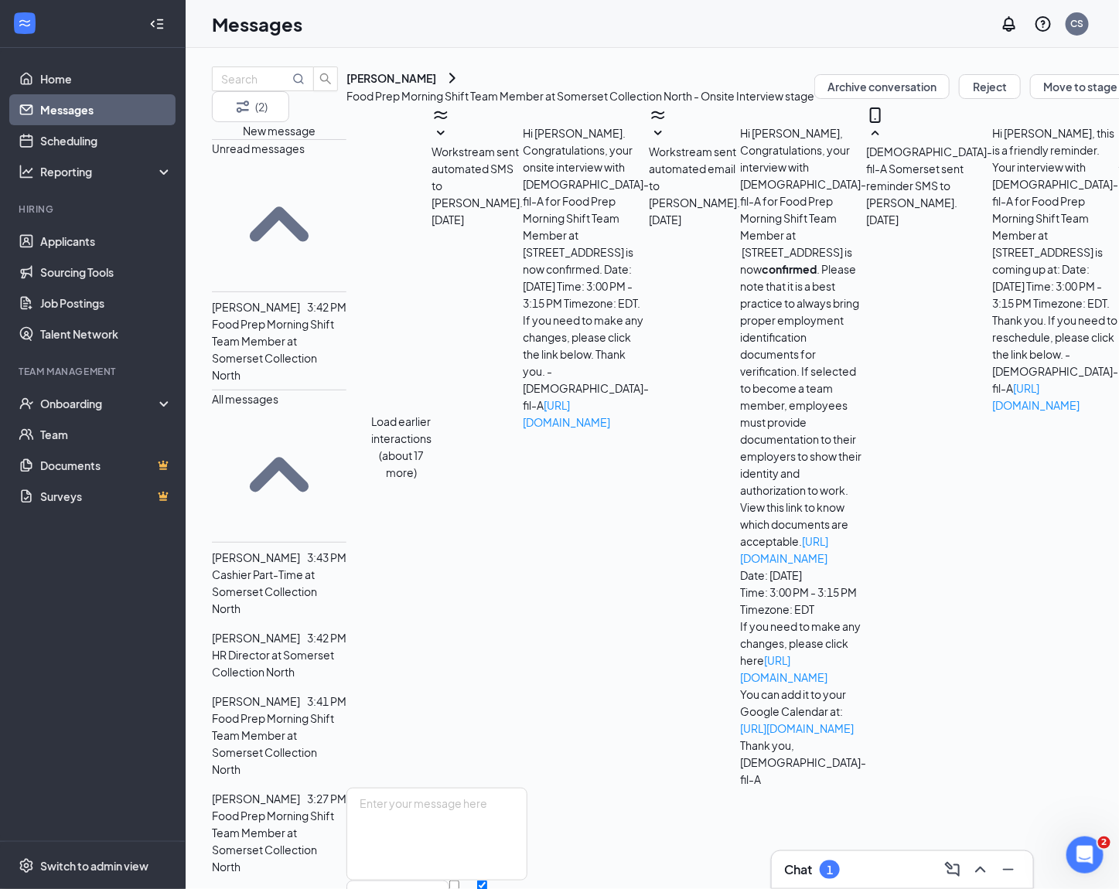
scroll to position [443, 0]
drag, startPoint x: 711, startPoint y: 668, endPoint x: 507, endPoint y: 646, distance: 206.1
copy span "I have open availability, my kids go to school at 8:15 so I would need to drop …"
drag, startPoint x: 533, startPoint y: 619, endPoint x: 630, endPoint y: 629, distance: 97.9
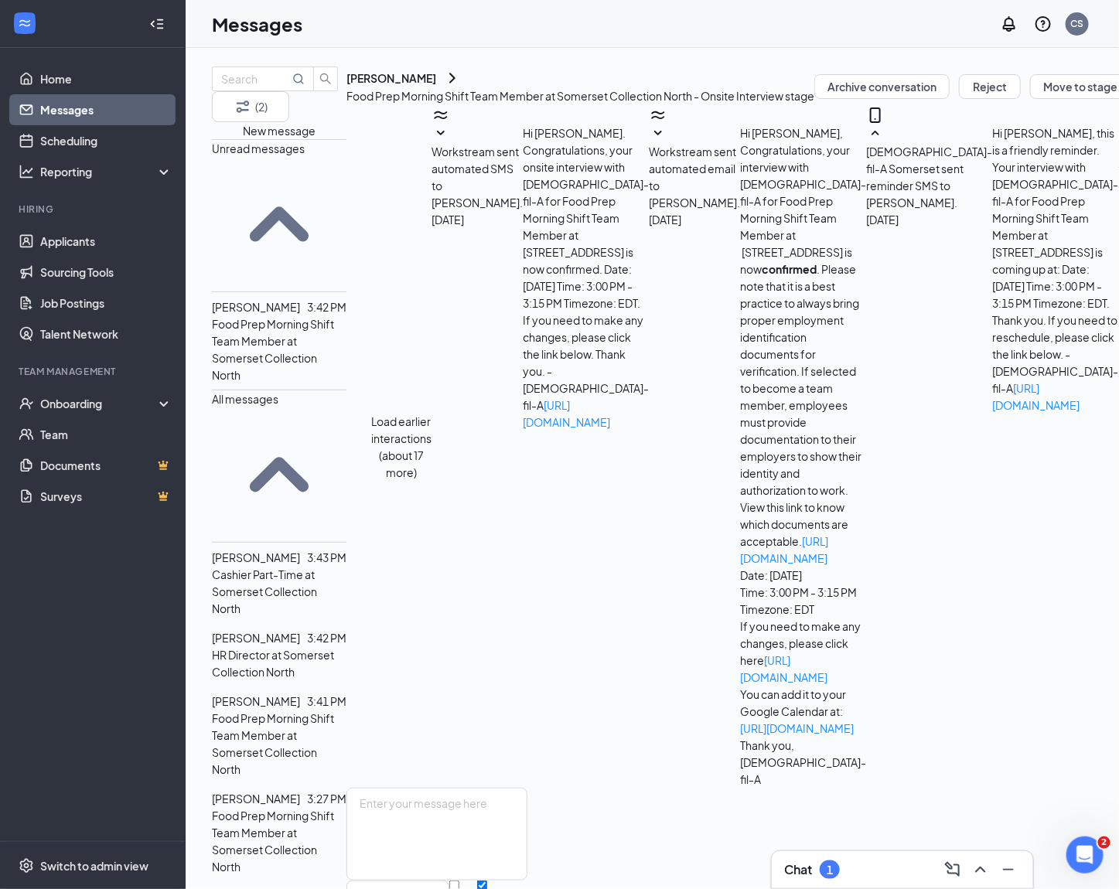
copy span "[PERSON_NAME]"
click at [295, 566] on p "Cashier Part-Time at Somerset Collection North" at bounding box center [279, 591] width 135 height 51
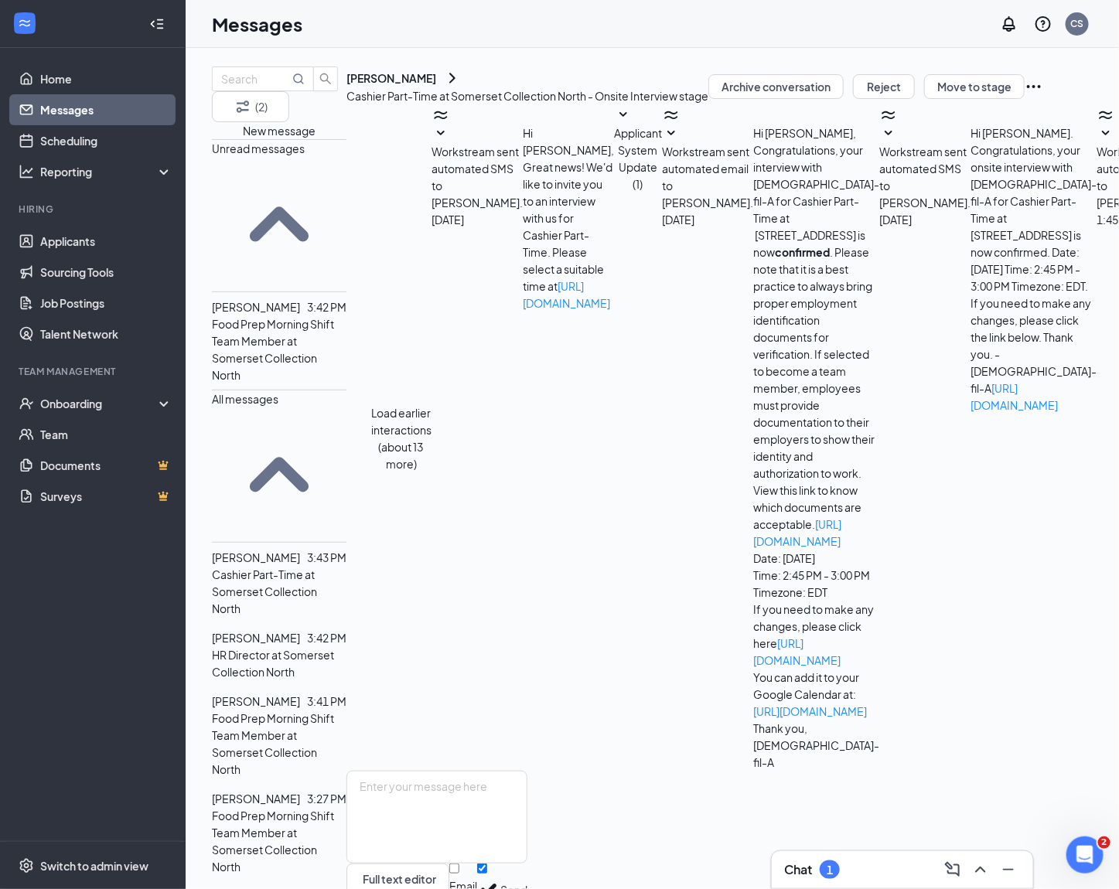
scroll to position [178, 0]
copy div "[DATE]-[DATE] i'm available 3-8 and [DATE]-[DATE] im available 10:30-8"
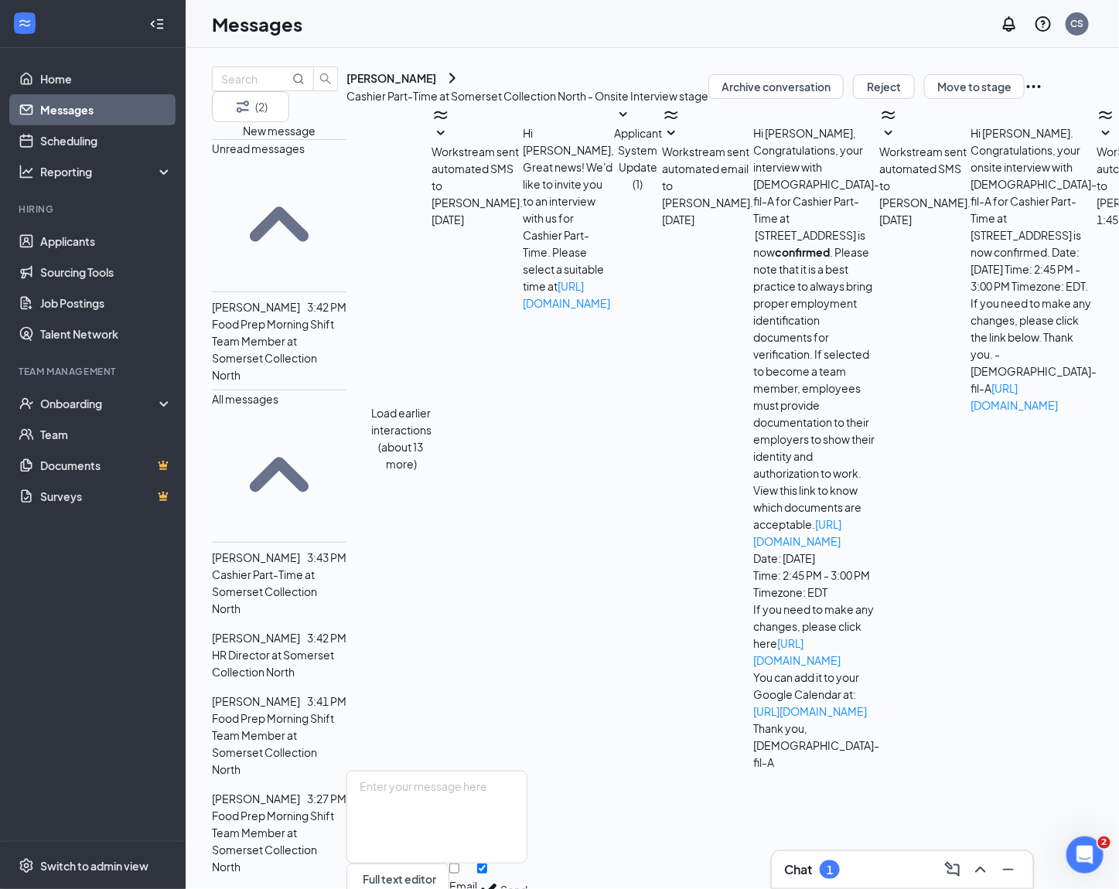
copy div "[DATE]-[DATE] i'm available 3-8 and [DATE]-[DATE] im available 10:30-8"
drag, startPoint x: 533, startPoint y: 636, endPoint x: 616, endPoint y: 639, distance: 82.8
copy span "[PERSON_NAME]"
